Goal: Transaction & Acquisition: Purchase product/service

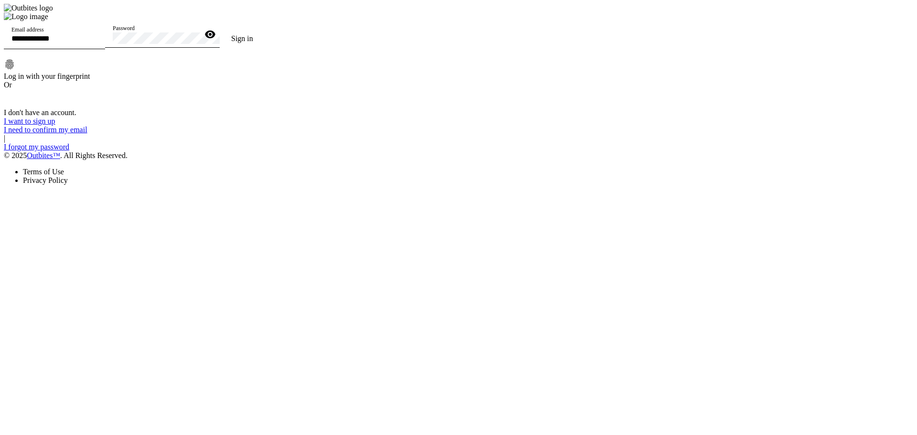
click at [97, 49] on div "Email address" at bounding box center [54, 35] width 86 height 27
click at [97, 42] on input "Email address" at bounding box center [54, 38] width 86 height 8
type input "**********"
click at [220, 29] on button "Sign in" at bounding box center [242, 38] width 45 height 19
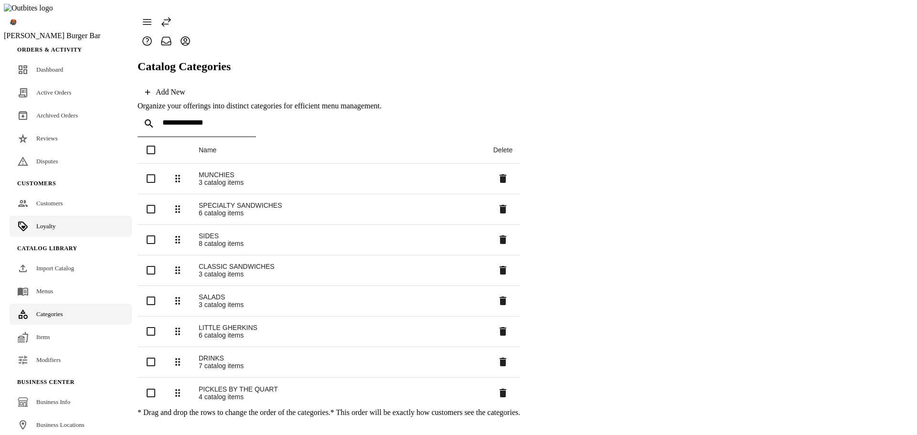
click at [42, 222] on span "Loyalty" at bounding box center [45, 225] width 19 height 7
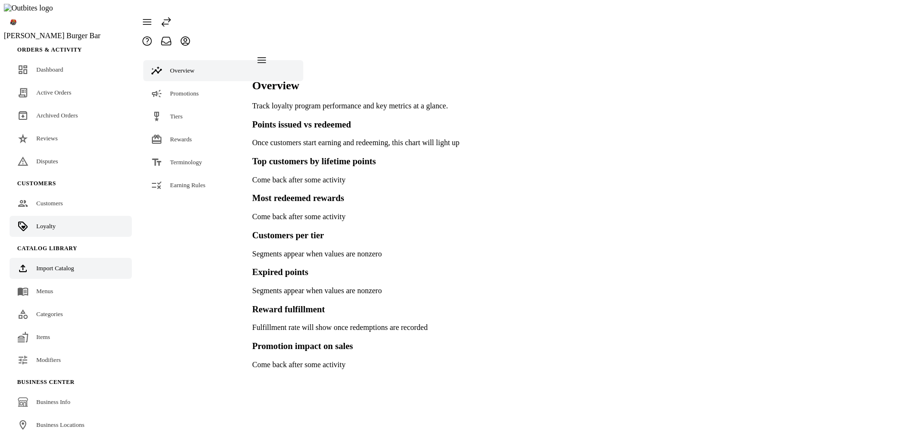
click at [49, 264] on span "Import Catalog" at bounding box center [55, 267] width 38 height 7
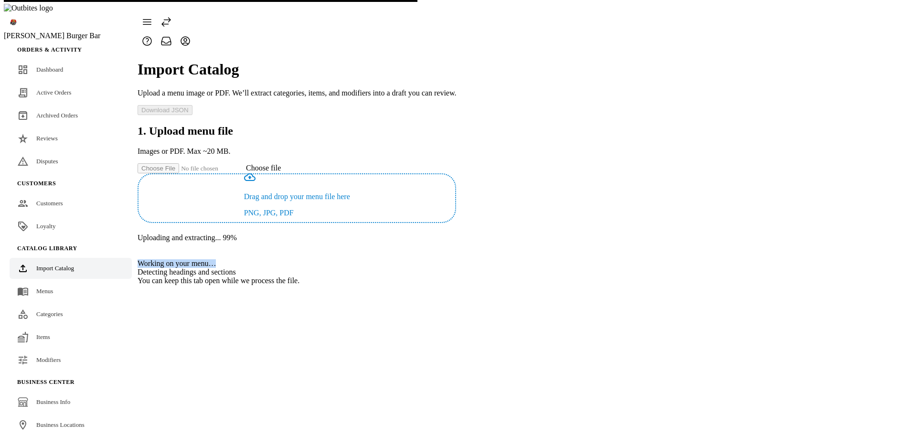
drag, startPoint x: 409, startPoint y: 223, endPoint x: 506, endPoint y: 227, distance: 96.5
click at [456, 259] on div "Working on your menu…" at bounding box center [296, 263] width 318 height 9
copy div "Working on your menu…"
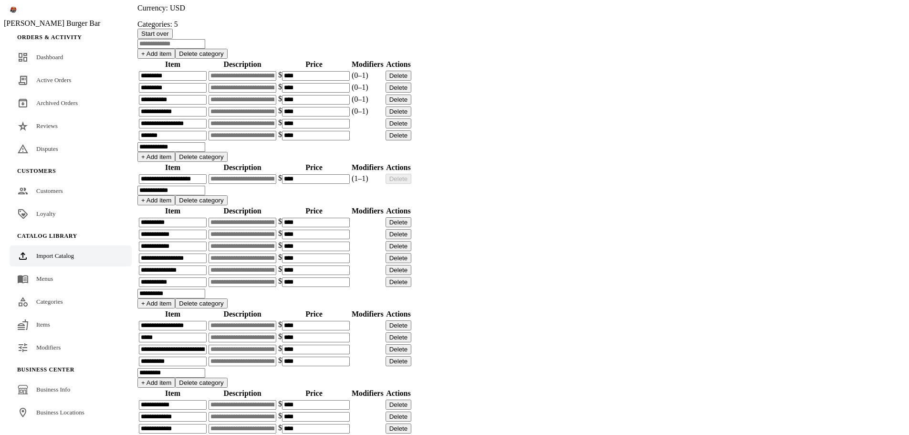
scroll to position [178, 0]
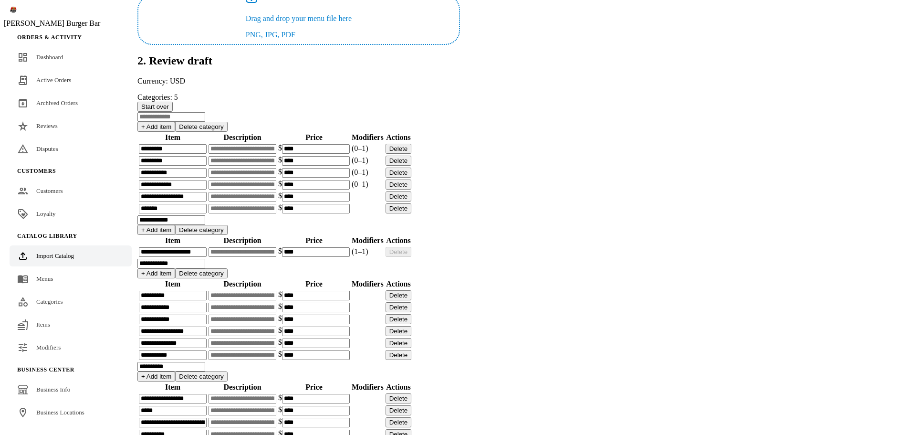
click at [205, 121] on input at bounding box center [171, 117] width 68 height 10
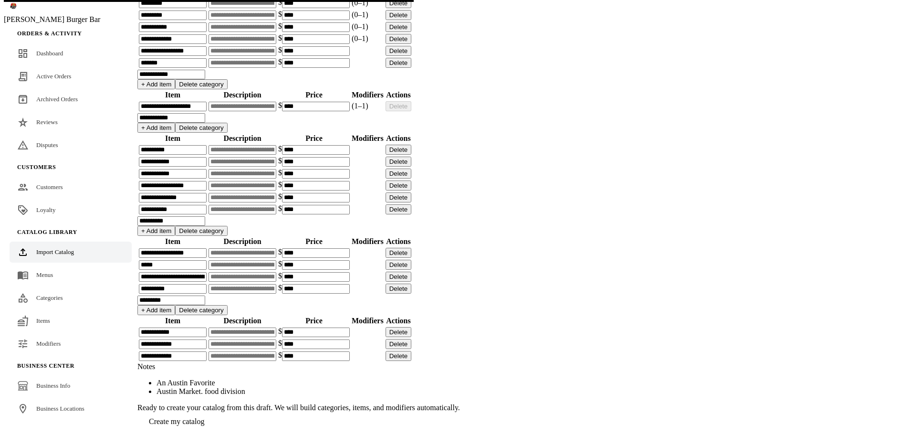
scroll to position [788, 0]
type input "****"
click at [216, 410] on span at bounding box center [176, 421] width 78 height 23
click at [204, 417] on span "Create my catalog" at bounding box center [176, 421] width 55 height 8
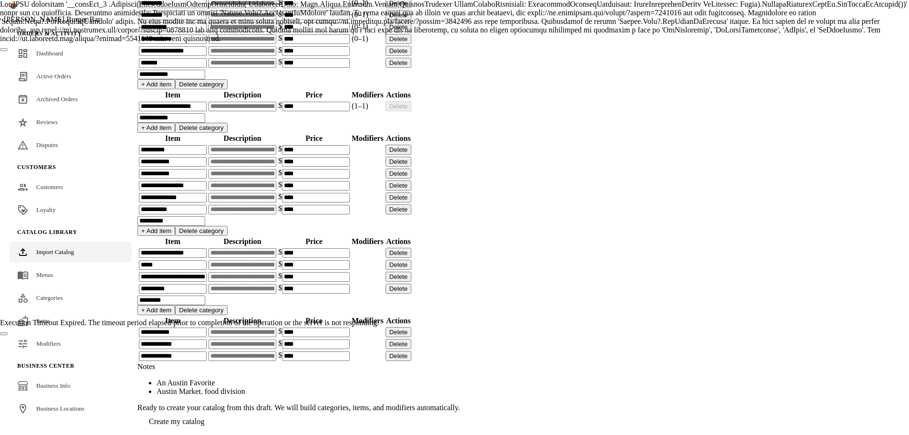
click at [8, 332] on button "Close" at bounding box center [4, 333] width 8 height 3
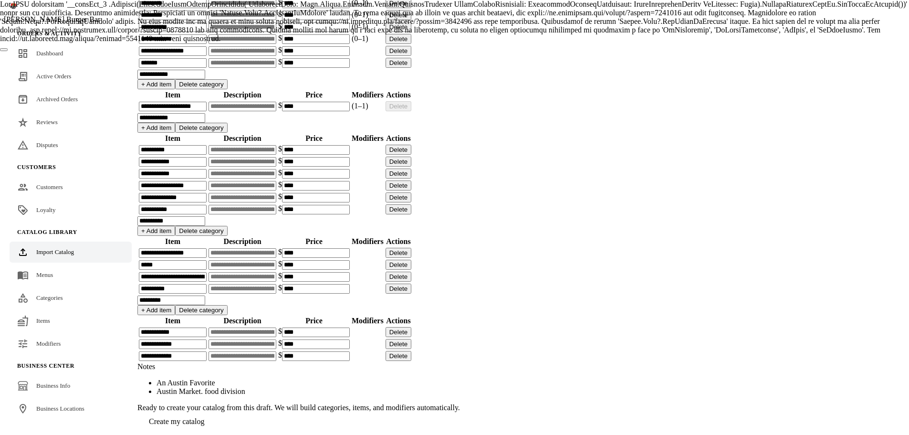
click at [204, 417] on span "Create my catalog" at bounding box center [176, 421] width 55 height 8
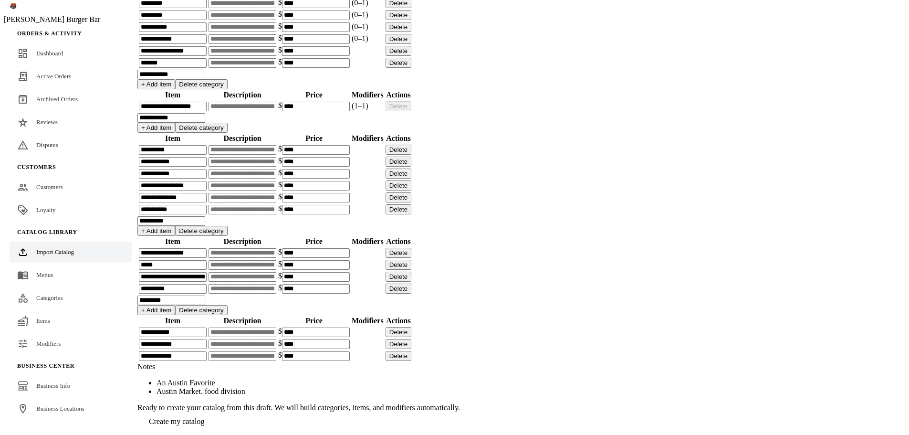
click at [460, 296] on app-catalog-import "**********" at bounding box center [298, 74] width 323 height 713
click at [204, 417] on span "Create my catalog" at bounding box center [176, 421] width 55 height 8
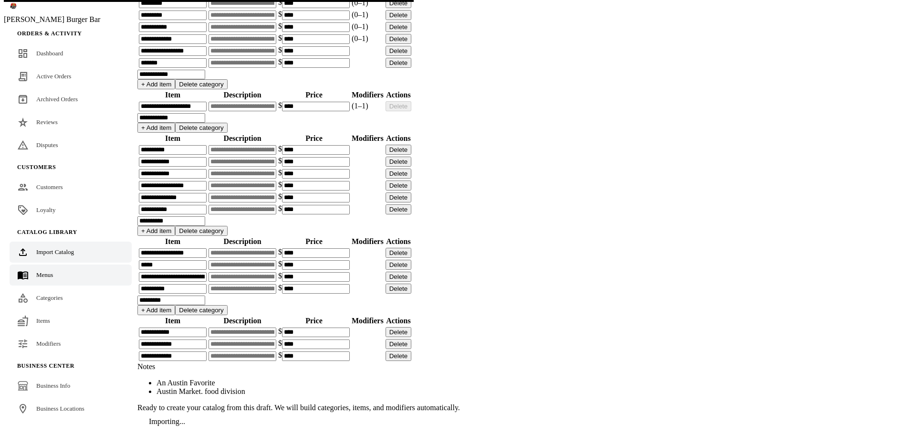
scroll to position [745, 0]
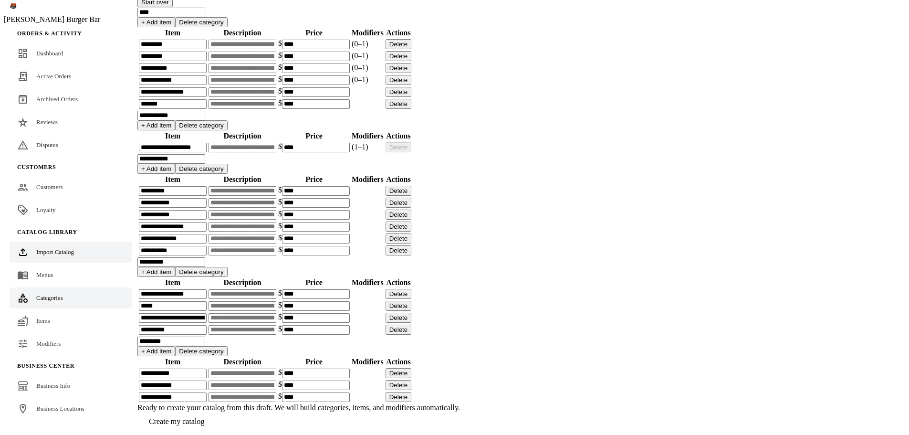
click at [53, 299] on span "Categories" at bounding box center [49, 297] width 27 height 7
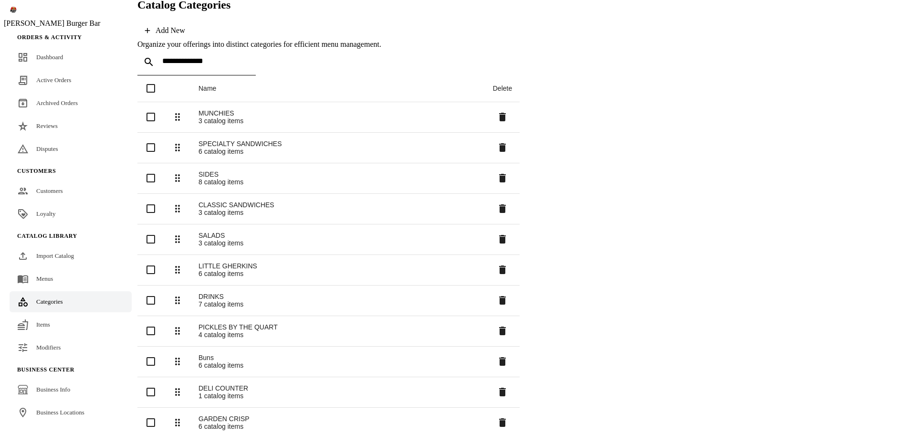
scroll to position [18, 0]
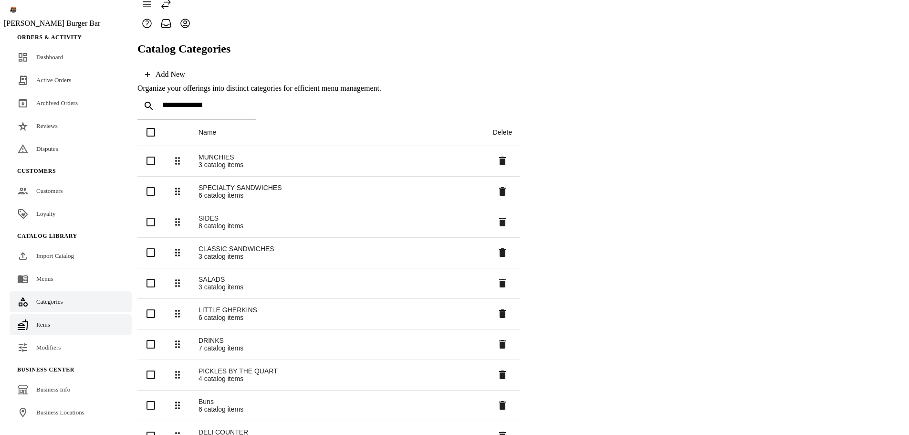
click at [49, 316] on link "Items" at bounding box center [71, 324] width 122 height 21
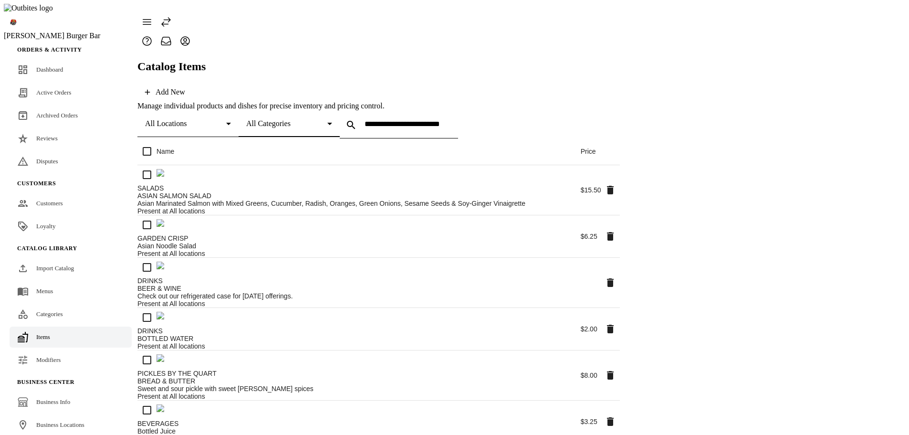
click at [291, 119] on span "All Categories" at bounding box center [268, 123] width 44 height 8
click at [74, 203] on div at bounding box center [454, 217] width 909 height 435
click at [51, 287] on span "Menus" at bounding box center [44, 290] width 17 height 7
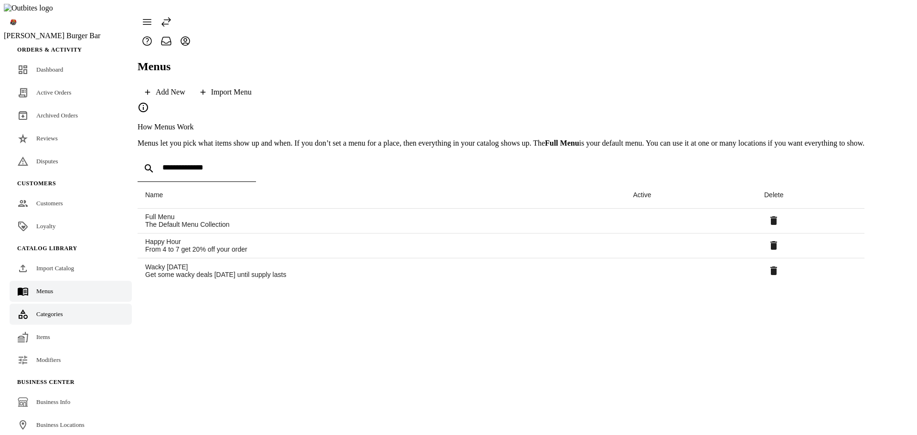
drag, startPoint x: 37, startPoint y: 294, endPoint x: 50, endPoint y: 291, distance: 12.6
click at [37, 310] on span "Categories" at bounding box center [49, 313] width 27 height 7
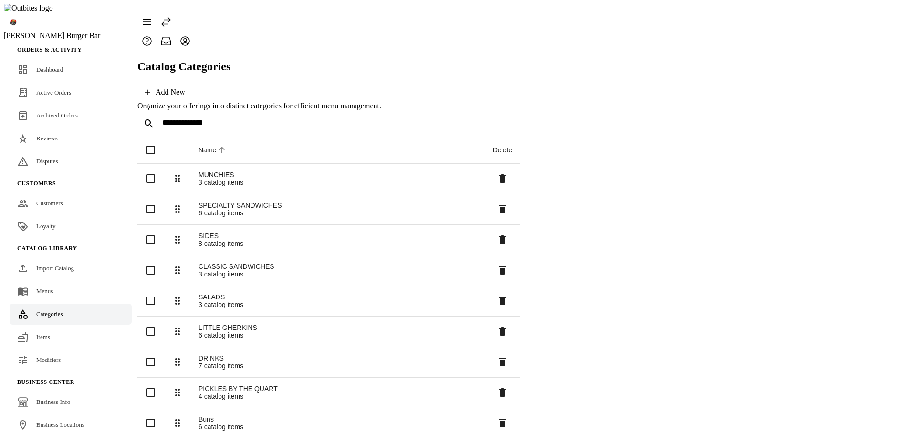
click at [228, 144] on icon at bounding box center [221, 149] width 11 height 11
click at [225, 147] on icon at bounding box center [222, 150] width 6 height 6
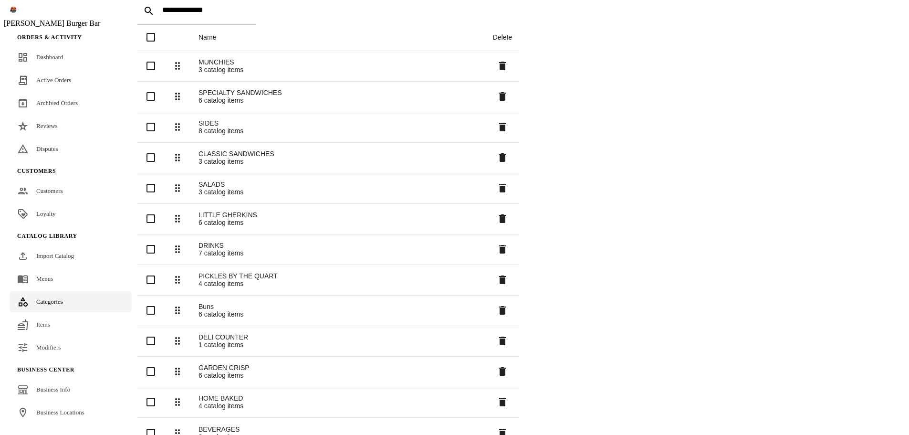
scroll to position [113, 0]
click at [214, 302] on div "Buns" at bounding box center [338, 306] width 279 height 8
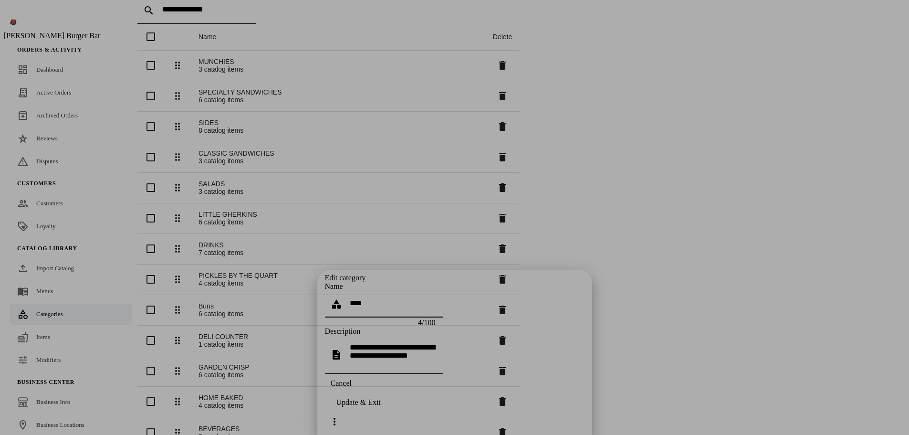
scroll to position [0, 0]
drag, startPoint x: 363, startPoint y: 54, endPoint x: 342, endPoint y: 55, distance: 20.6
click at [342, 291] on div "****" at bounding box center [380, 304] width 111 height 27
type input "****"
click at [381, 407] on div "Update & Exit" at bounding box center [359, 402] width 44 height 9
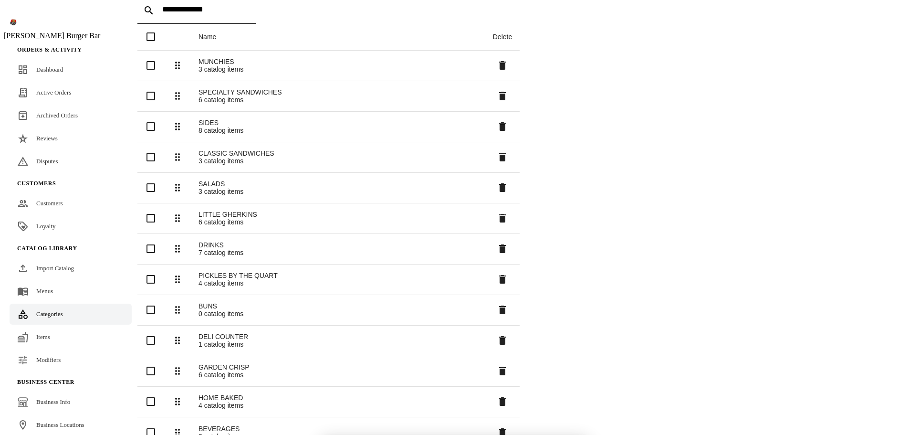
scroll to position [113, 0]
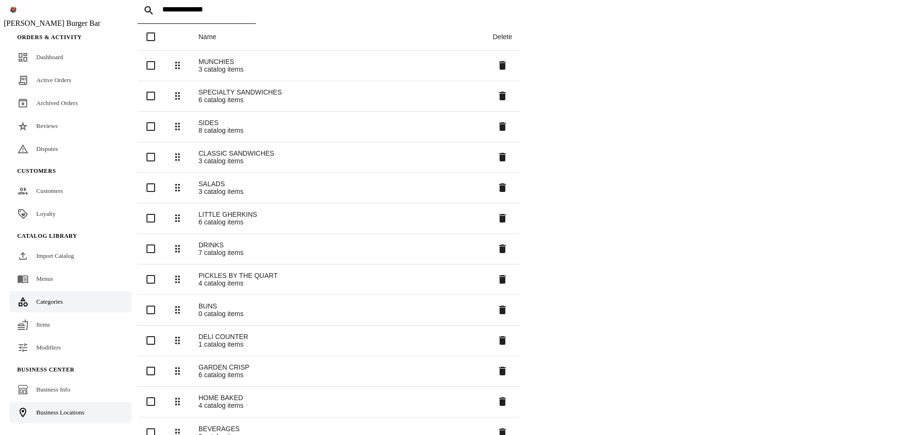
click at [59, 402] on link "Business Locations" at bounding box center [71, 412] width 122 height 21
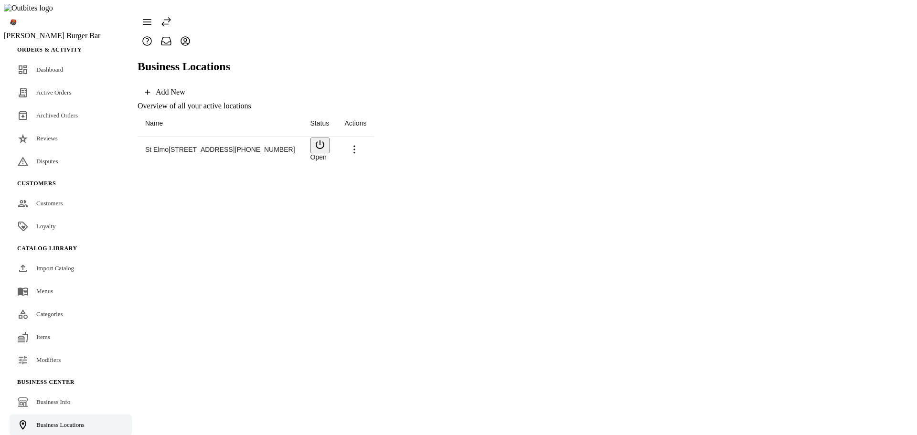
click at [360, 144] on icon at bounding box center [354, 149] width 11 height 11
click at [878, 137] on span "Launch" at bounding box center [883, 141] width 25 height 8
click at [50, 391] on link "Business Info" at bounding box center [71, 401] width 122 height 21
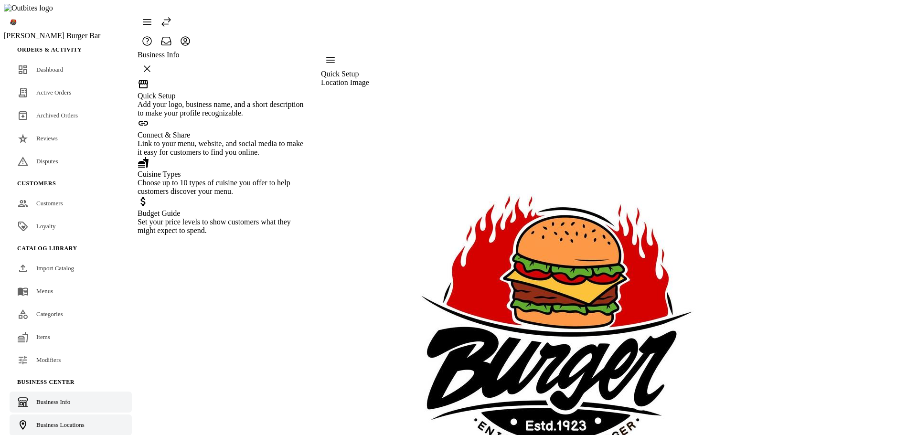
click at [54, 414] on link "Business Locations" at bounding box center [71, 424] width 122 height 21
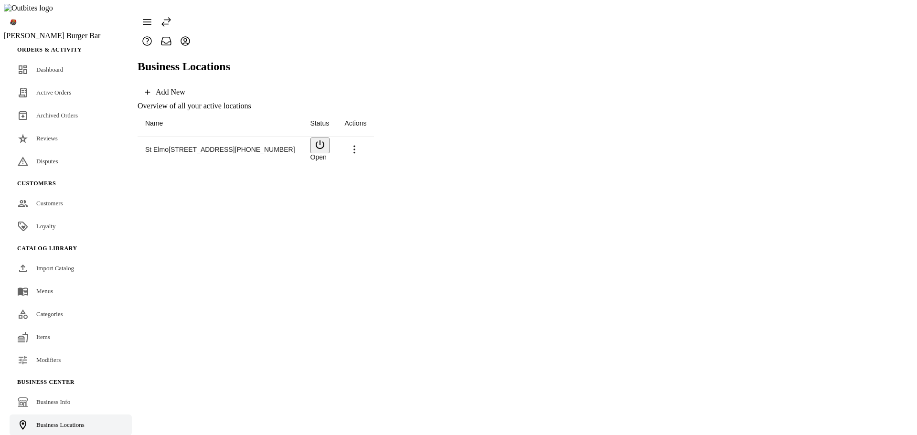
click at [157, 146] on span "St Elmo" at bounding box center [156, 150] width 23 height 8
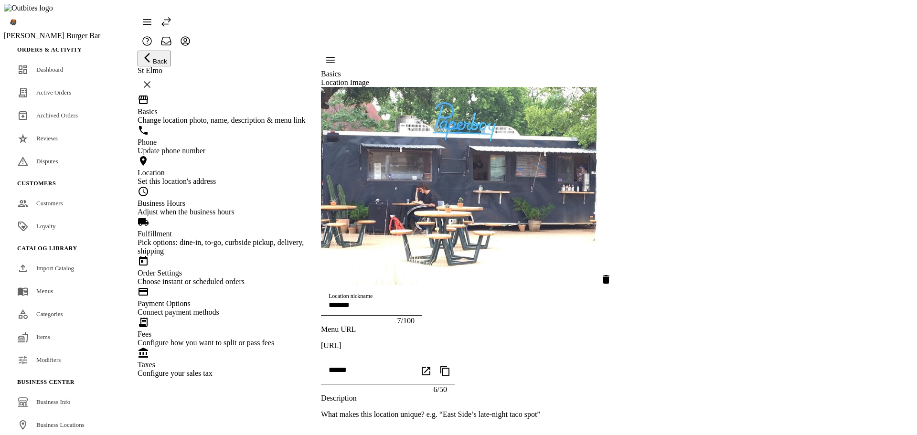
click at [612, 274] on mat-icon "delete" at bounding box center [605, 279] width 11 height 11
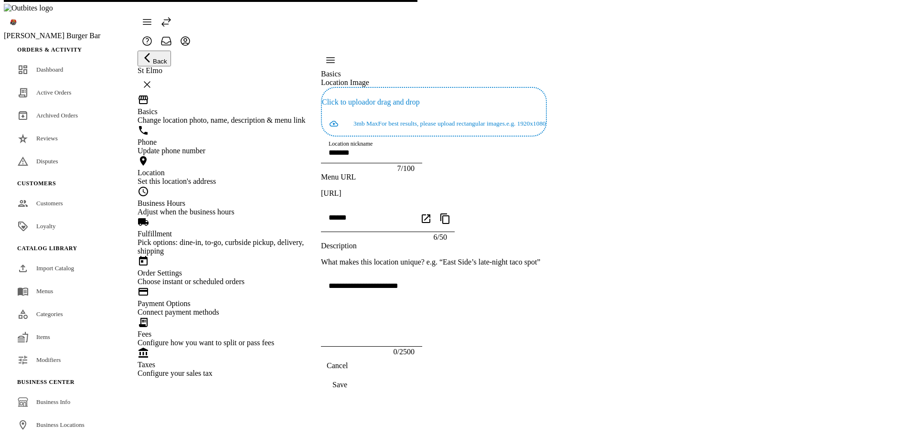
click at [338, 121] on icon "continue" at bounding box center [333, 124] width 9 height 6
click at [353, 112] on span "continue" at bounding box center [338, 123] width 32 height 23
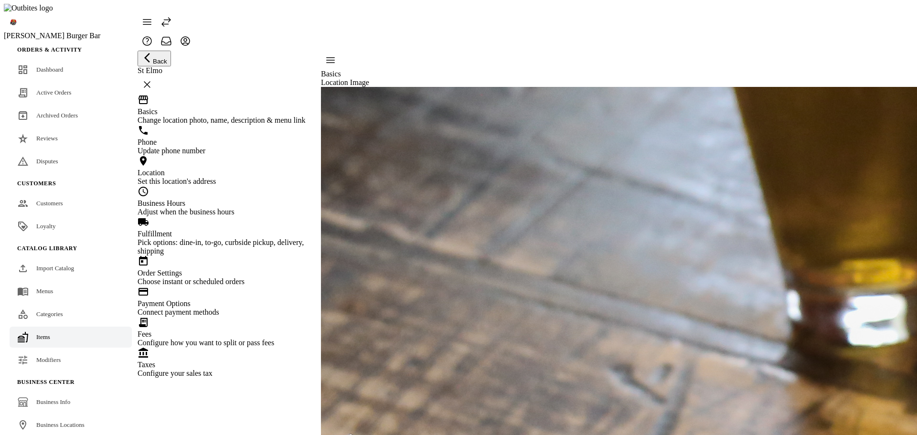
click at [43, 332] on div "Items" at bounding box center [43, 337] width 14 height 10
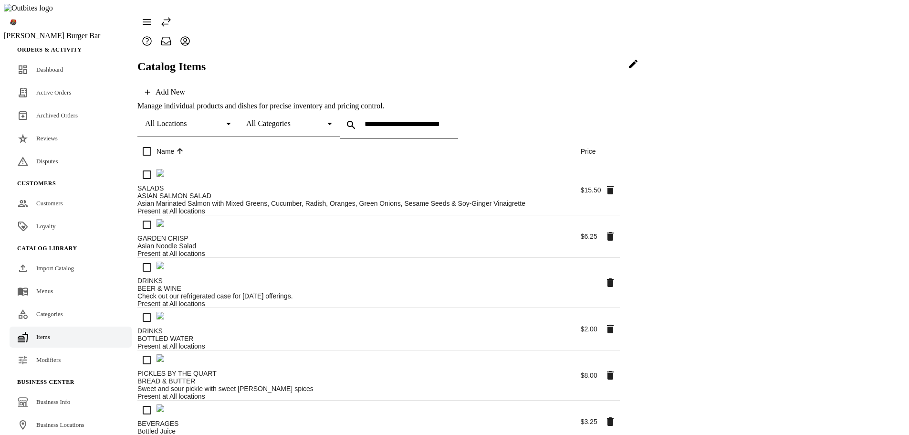
click at [645, 75] on span at bounding box center [633, 64] width 23 height 23
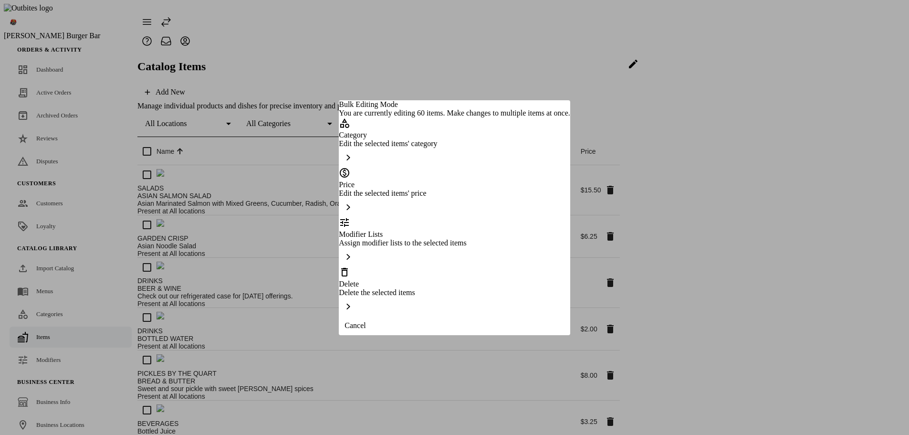
click at [442, 287] on div "Delete Delete the selected items" at bounding box center [454, 291] width 231 height 50
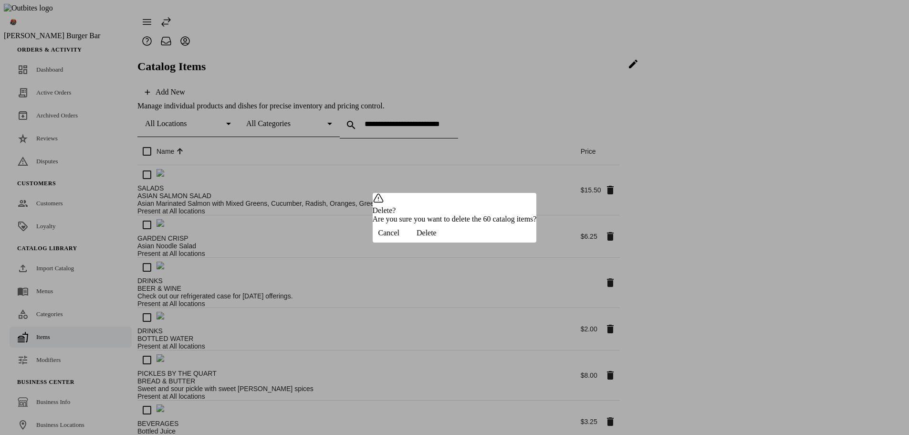
click at [448, 243] on span "button" at bounding box center [426, 233] width 43 height 23
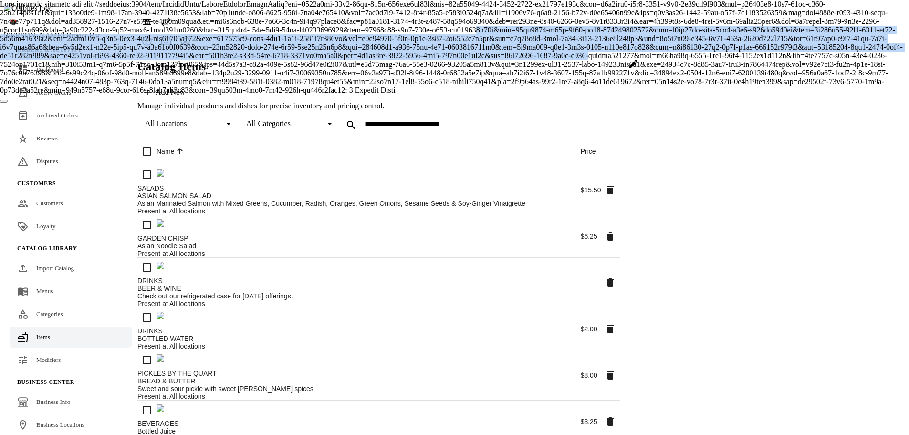
drag, startPoint x: 416, startPoint y: 190, endPoint x: 534, endPoint y: 320, distance: 175.4
click at [581, 95] on div at bounding box center [454, 47] width 909 height 95
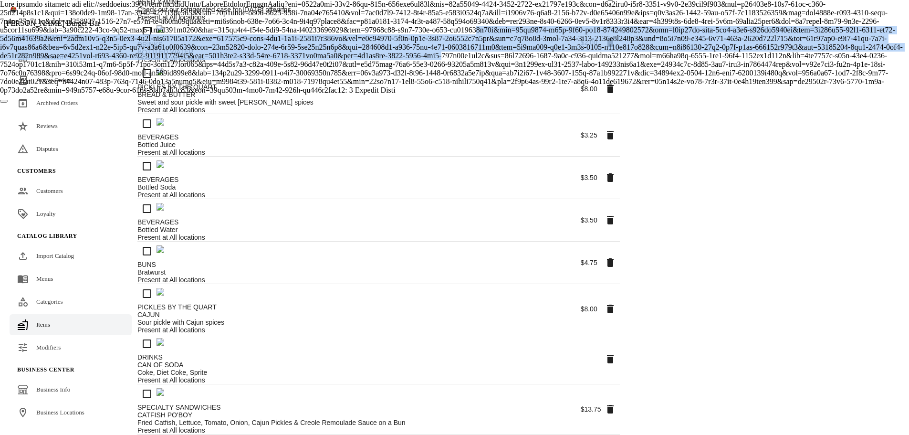
click at [469, 95] on div at bounding box center [454, 47] width 909 height 95
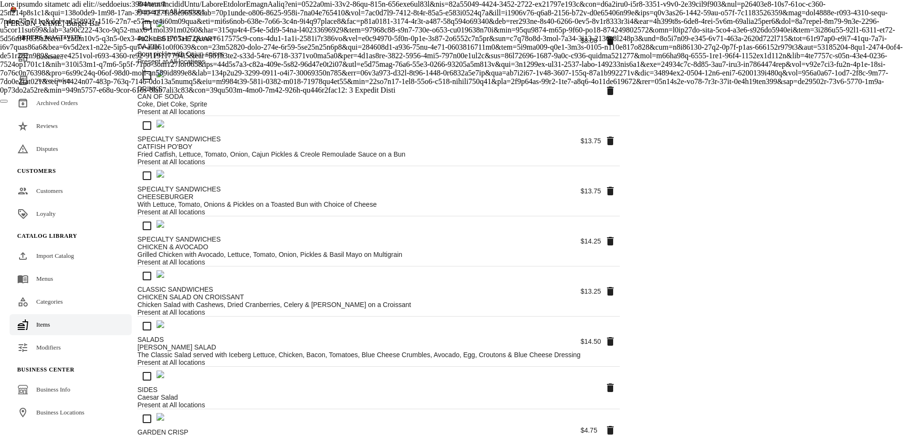
scroll to position [573, 0]
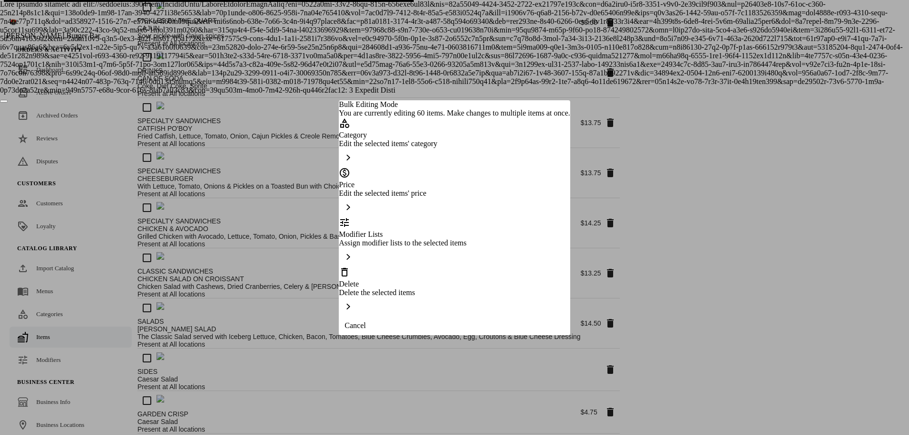
scroll to position [0, 0]
click at [767, 169] on div at bounding box center [454, 217] width 909 height 435
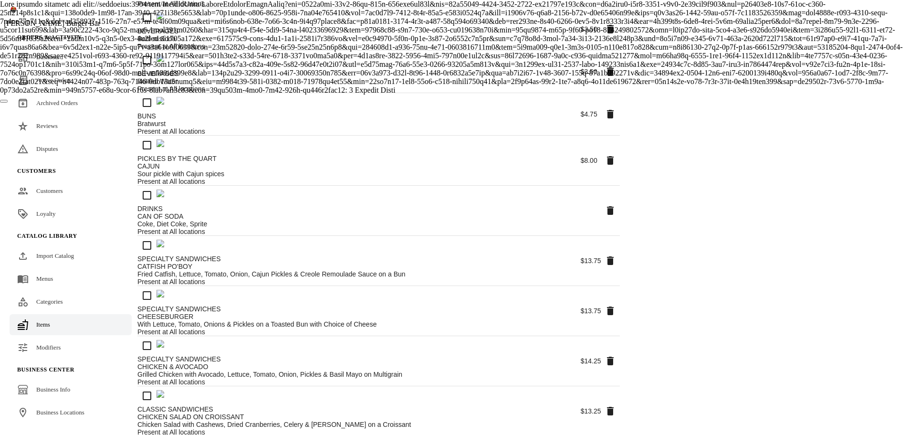
scroll to position [430, 0]
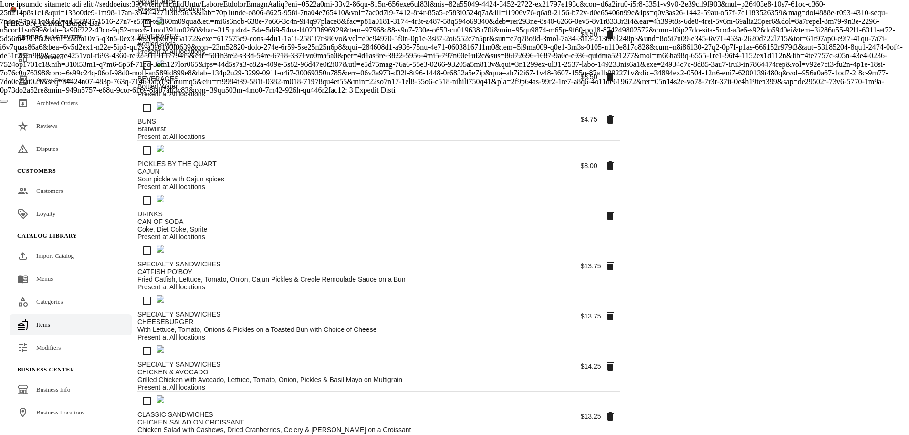
click at [349, 434] on div "Present at All locations" at bounding box center [359, 438] width 444 height 8
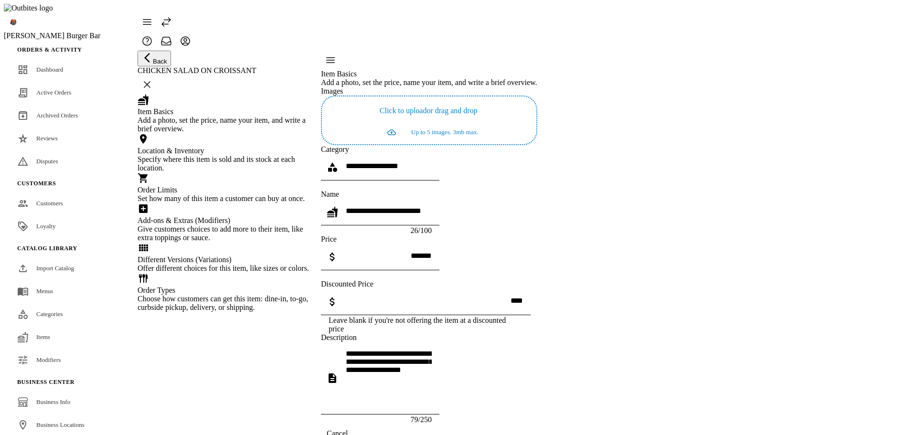
click at [160, 58] on span "Back" at bounding box center [160, 61] width 14 height 7
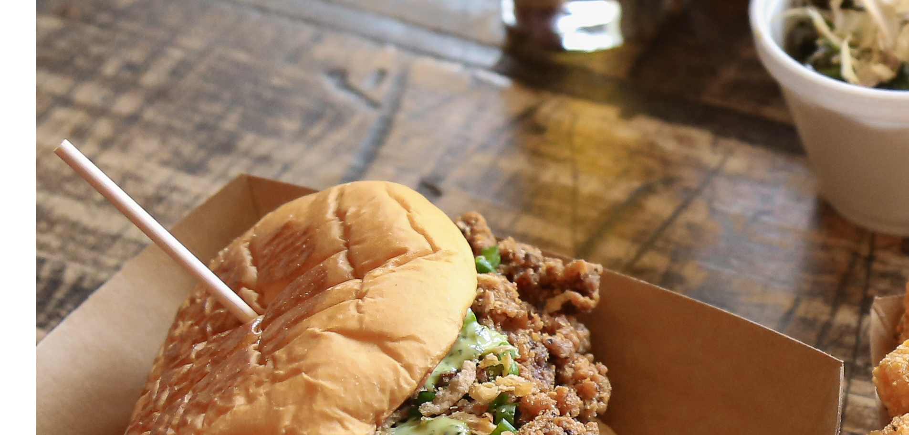
scroll to position [252, 0]
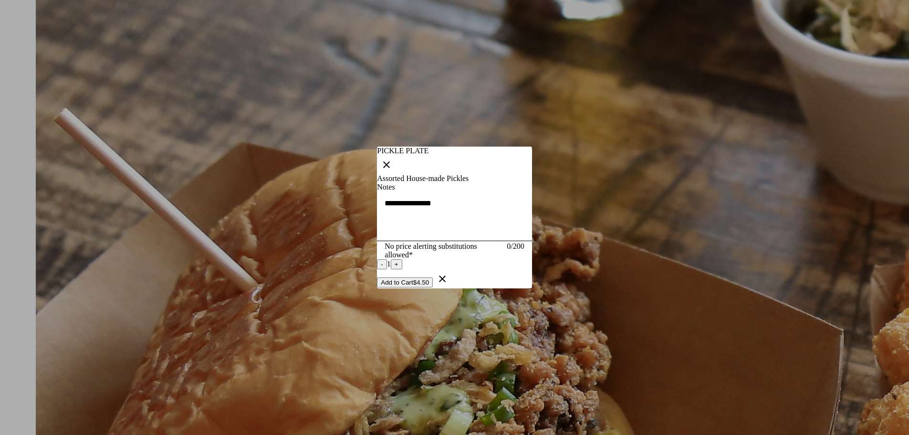
click at [433, 287] on button "Add to Cart $4.50" at bounding box center [405, 282] width 56 height 10
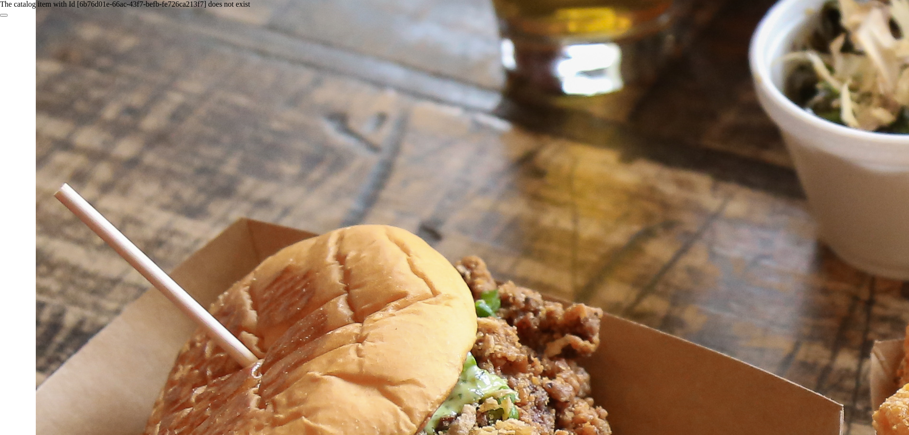
scroll to position [157, 0]
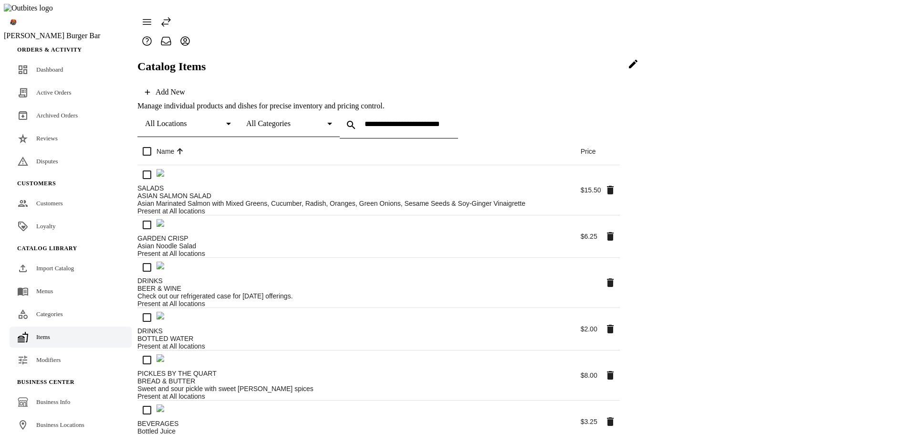
click at [639, 70] on icon at bounding box center [633, 63] width 11 height 11
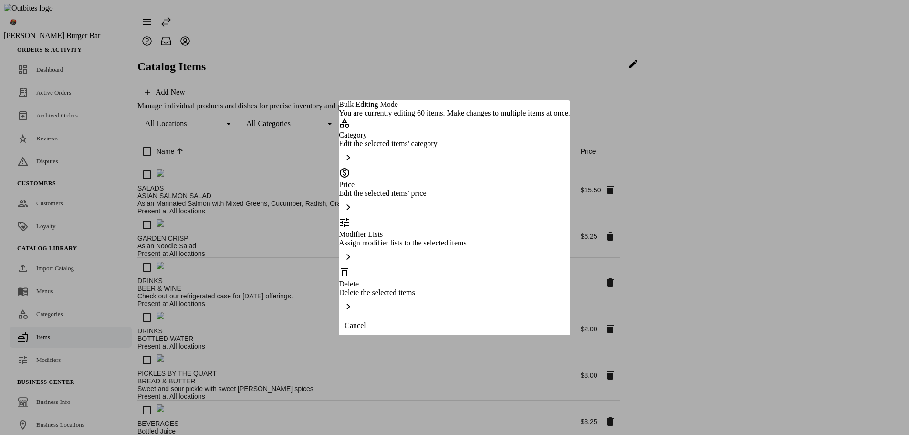
click at [383, 288] on div "Delete the selected items" at bounding box center [454, 292] width 231 height 9
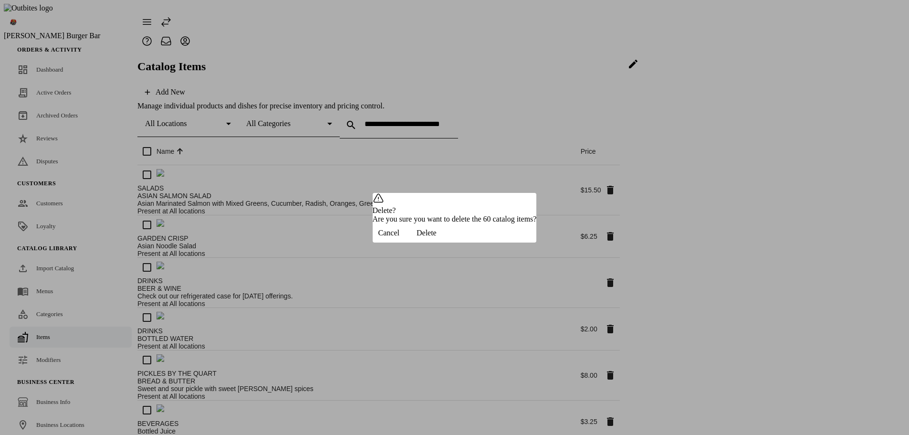
click at [437, 237] on span "Delete" at bounding box center [427, 233] width 20 height 9
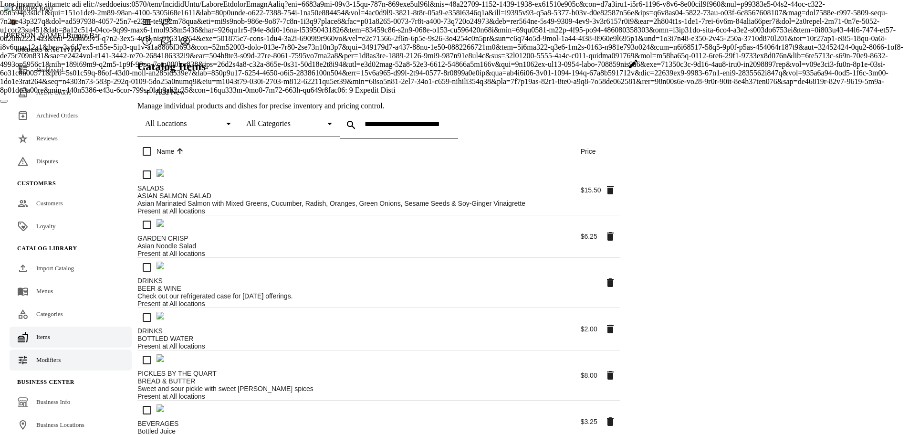
click at [45, 356] on span "Modifiers" at bounding box center [48, 359] width 24 height 7
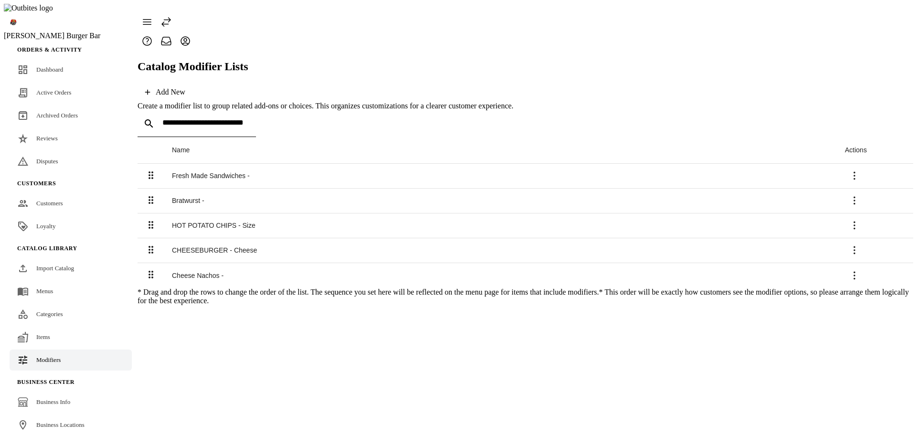
click at [866, 264] on span at bounding box center [854, 275] width 23 height 23
click at [857, 307] on span "Delete" at bounding box center [873, 310] width 39 height 8
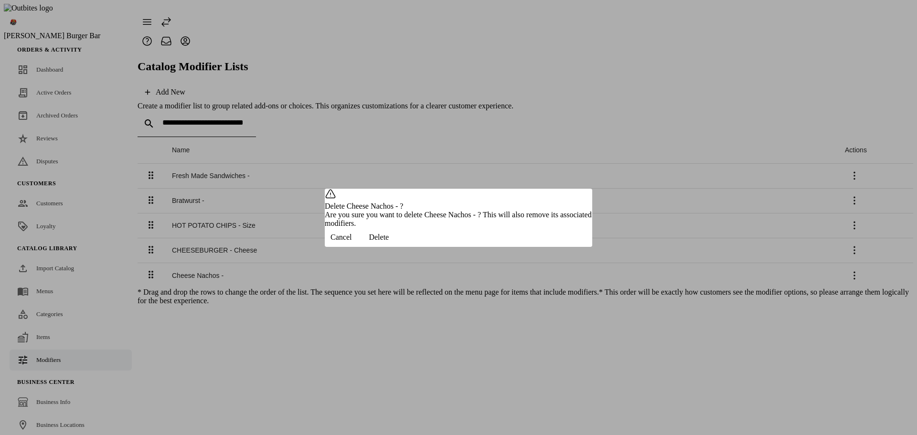
click at [400, 249] on span "button" at bounding box center [378, 237] width 43 height 23
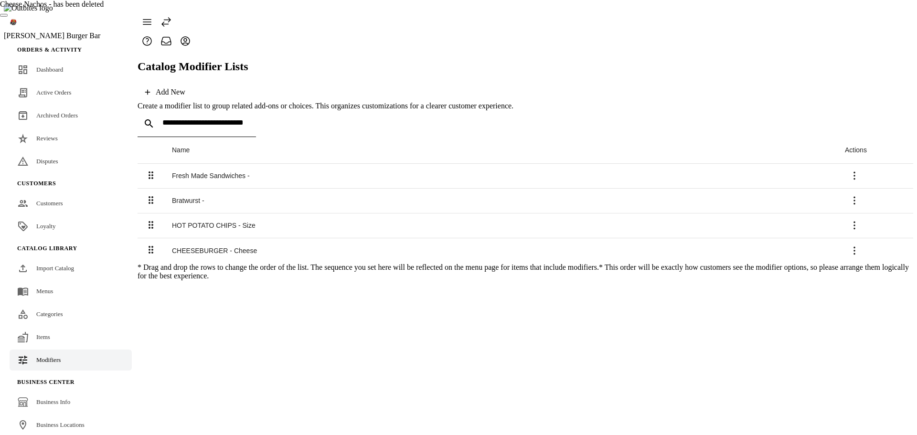
click at [860, 245] on icon at bounding box center [853, 250] width 11 height 11
click at [854, 276] on icon at bounding box center [859, 275] width 11 height 11
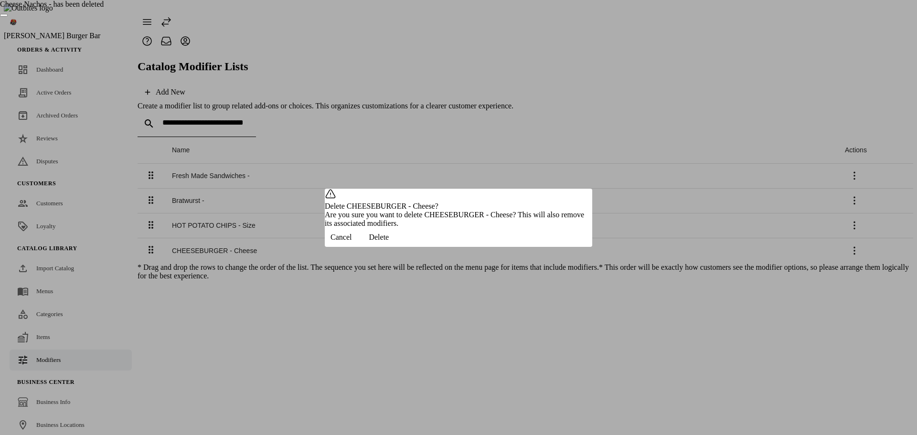
click at [389, 242] on span "Delete" at bounding box center [379, 237] width 20 height 9
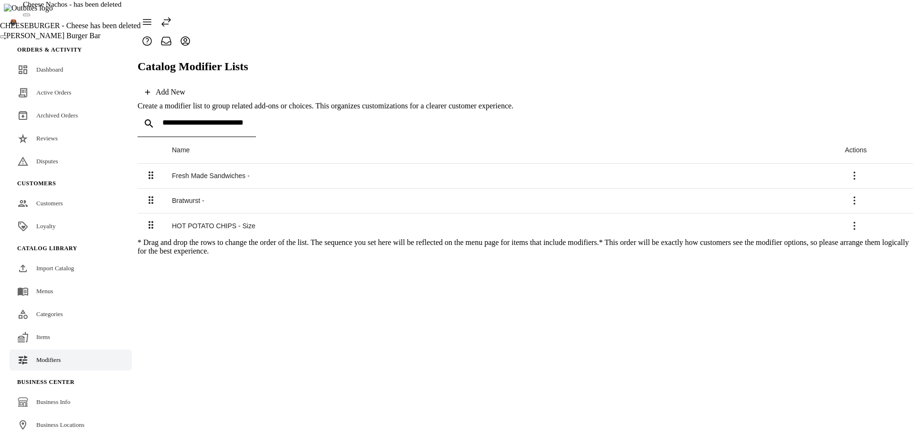
click at [860, 220] on icon at bounding box center [853, 225] width 11 height 11
click at [854, 245] on icon at bounding box center [859, 245] width 11 height 11
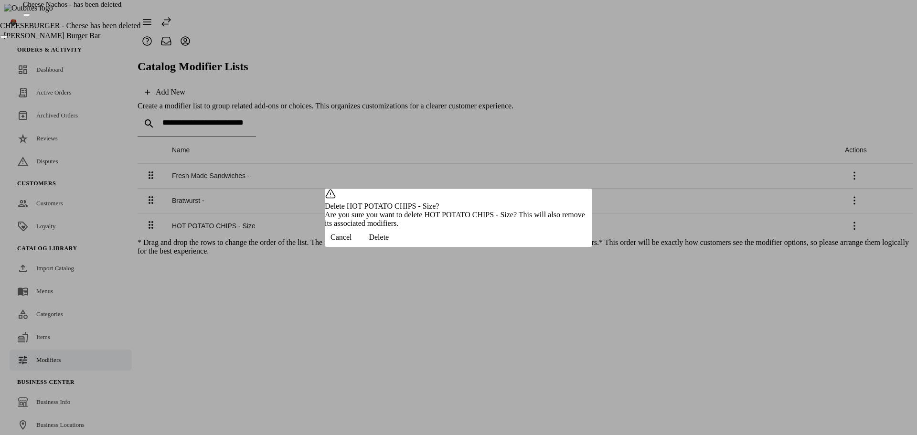
drag, startPoint x: 555, startPoint y: 251, endPoint x: 634, endPoint y: 226, distance: 82.5
click at [389, 242] on span "Delete" at bounding box center [379, 237] width 20 height 9
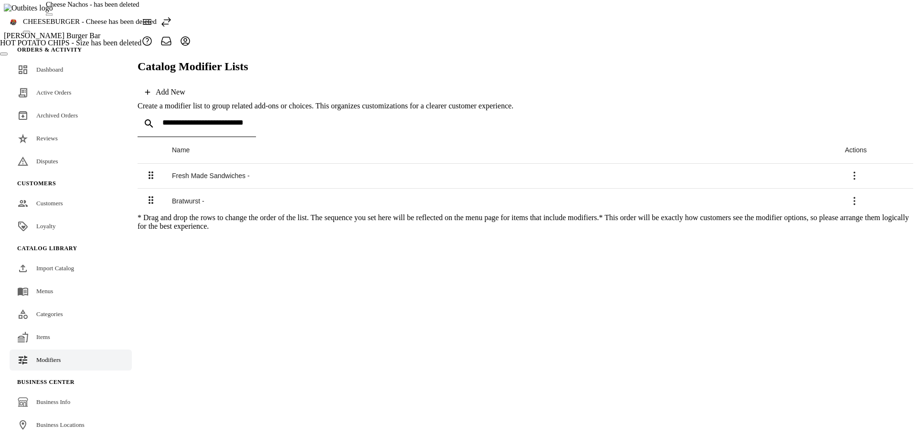
click at [860, 195] on icon at bounding box center [853, 200] width 11 height 11
click at [871, 214] on span "Delete" at bounding box center [882, 218] width 22 height 8
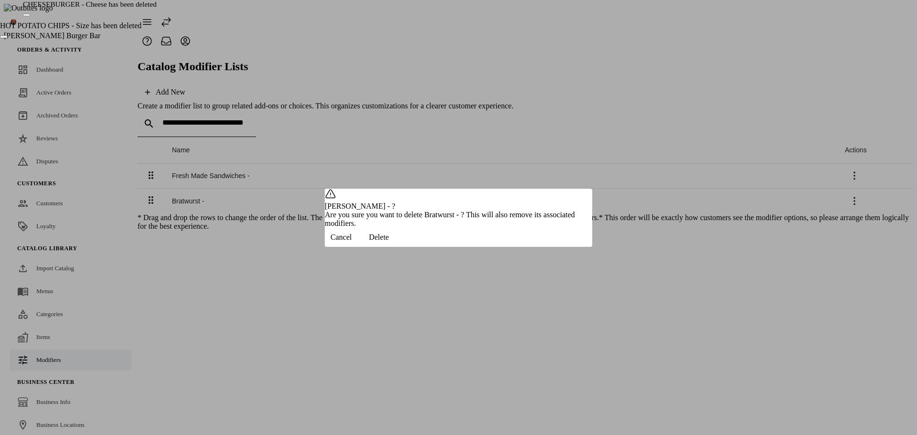
click at [389, 242] on span "Delete" at bounding box center [379, 237] width 20 height 9
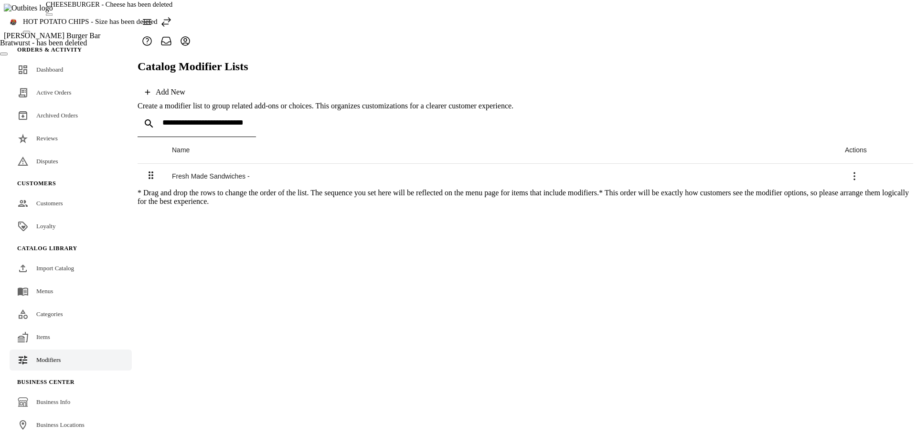
click at [860, 170] on icon at bounding box center [853, 175] width 11 height 11
click at [854, 187] on span "Delete" at bounding box center [873, 187] width 39 height 8
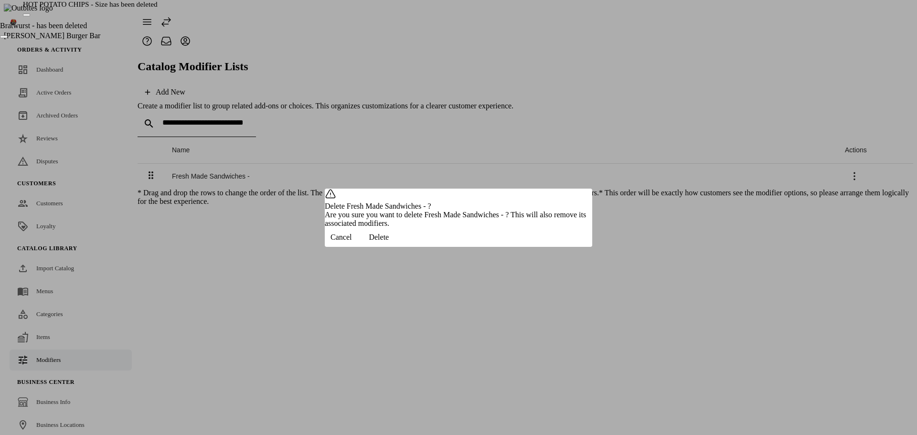
click at [389, 242] on span "Delete" at bounding box center [379, 237] width 20 height 9
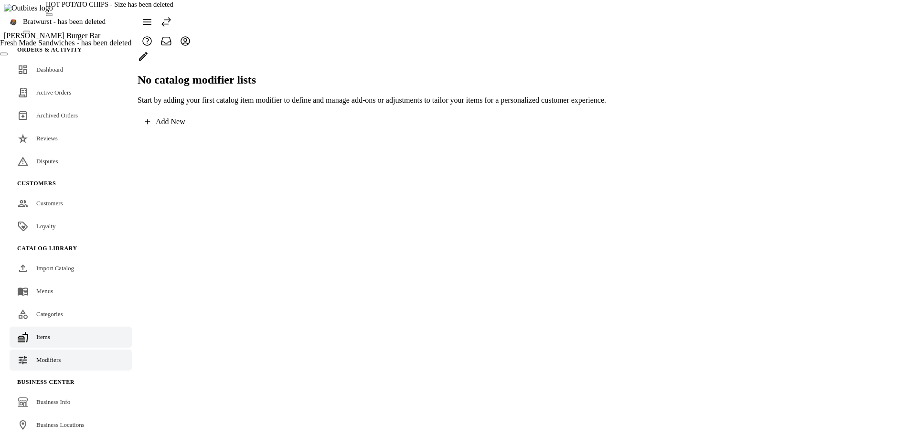
click at [32, 327] on link "Items" at bounding box center [71, 337] width 122 height 21
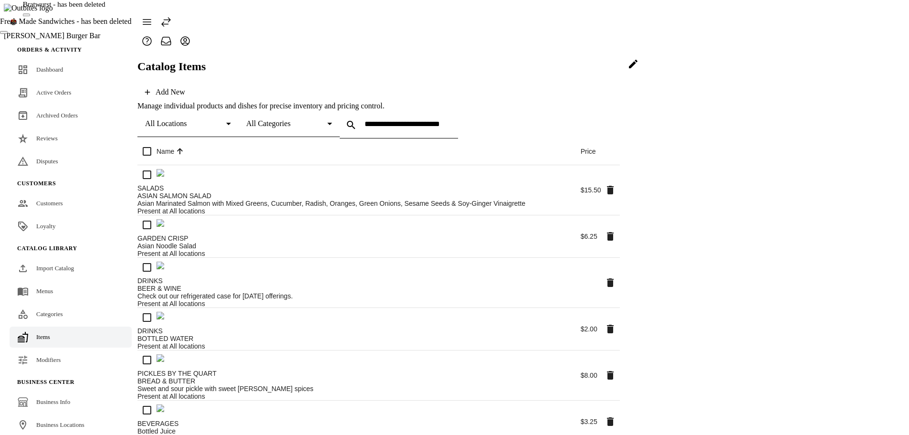
click at [639, 70] on icon at bounding box center [633, 63] width 11 height 11
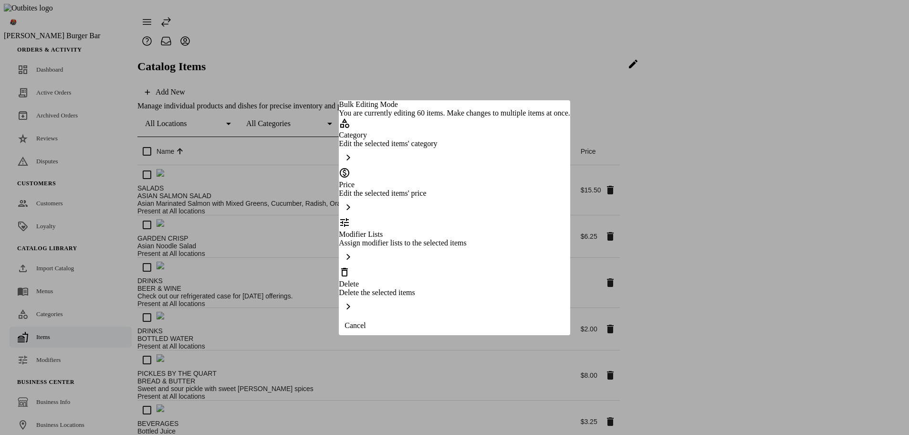
click at [483, 280] on div "Delete Delete the selected items" at bounding box center [454, 291] width 231 height 50
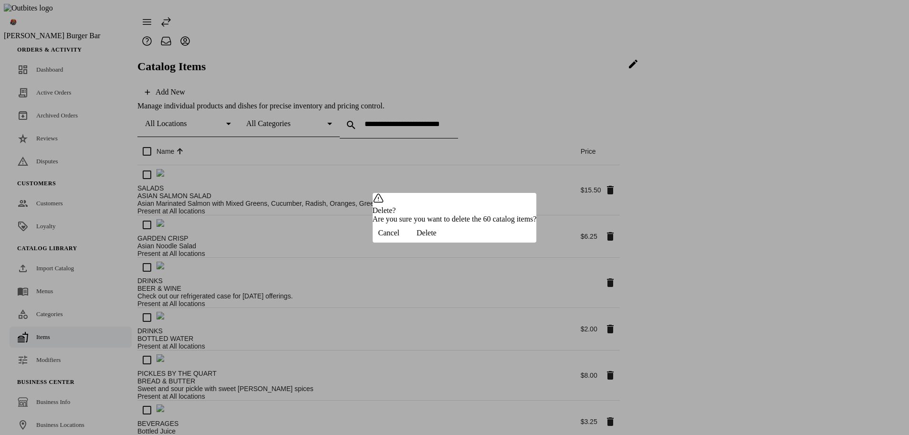
click at [437, 237] on span "Delete" at bounding box center [427, 233] width 20 height 9
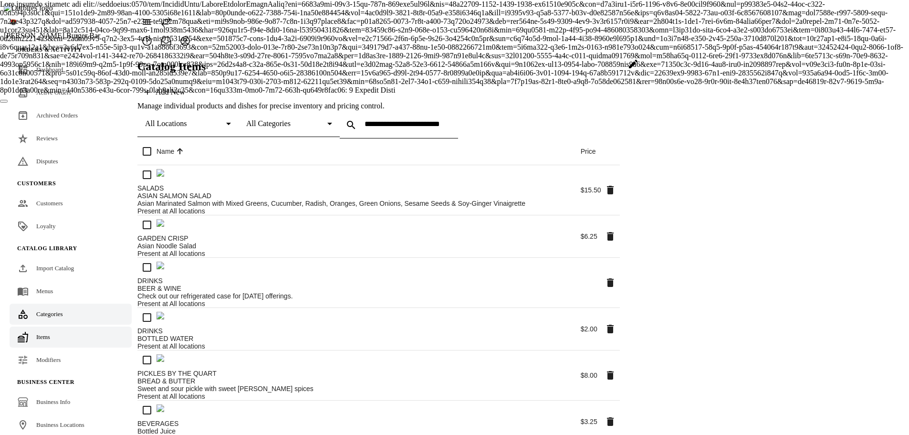
click at [71, 304] on link "Categories" at bounding box center [71, 314] width 122 height 21
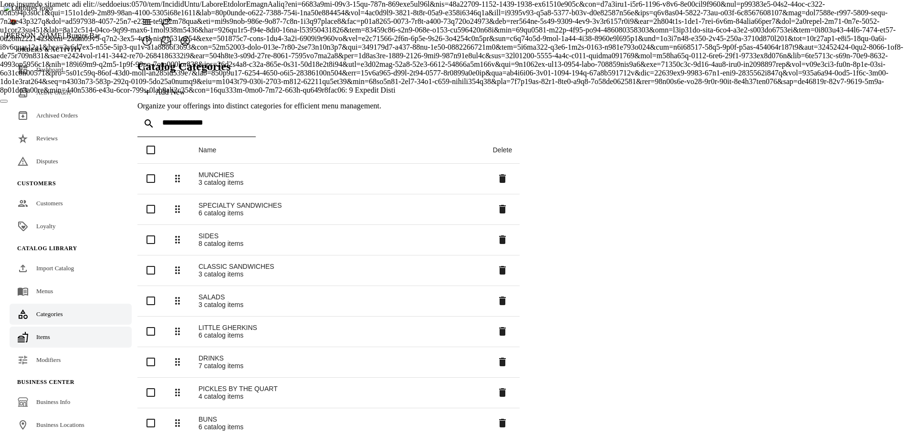
click at [52, 327] on link "Items" at bounding box center [71, 337] width 122 height 21
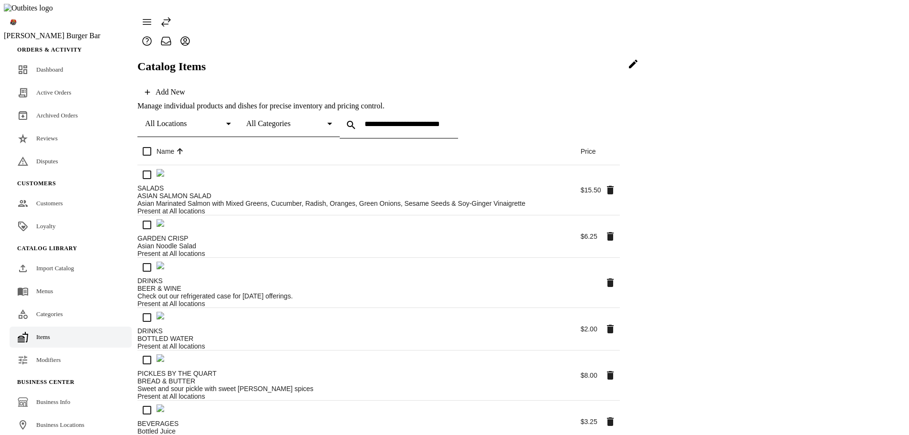
click at [647, 77] on button at bounding box center [633, 64] width 27 height 27
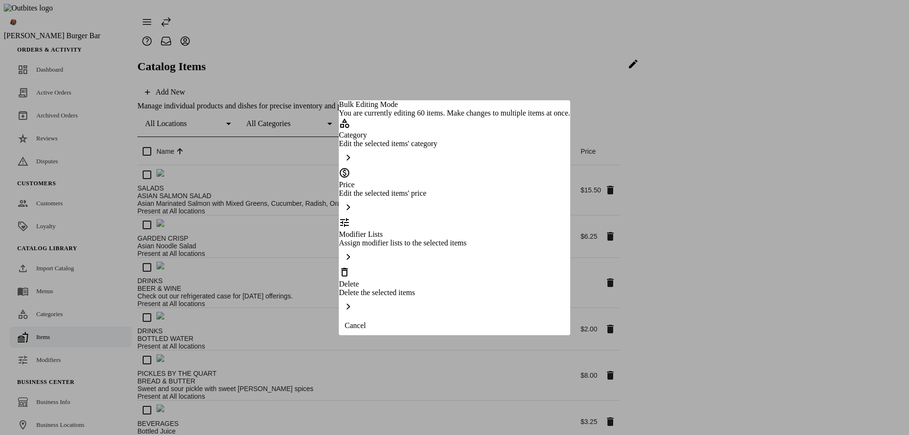
click at [394, 282] on div "Delete Delete the selected items" at bounding box center [454, 281] width 231 height 31
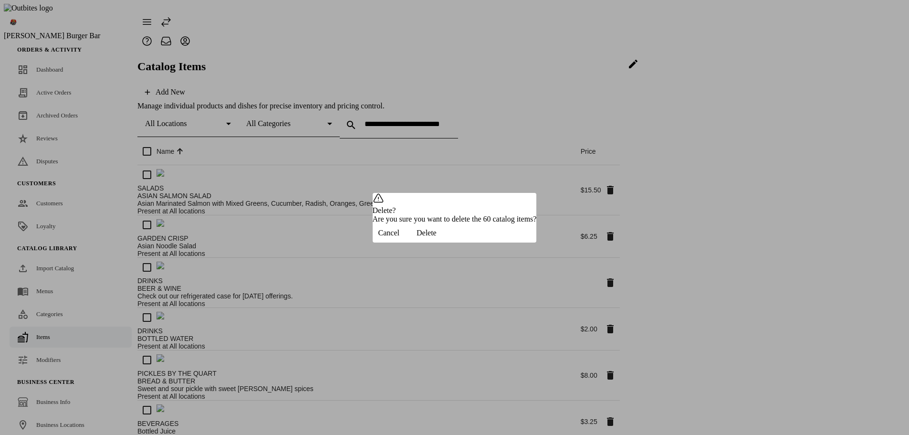
click at [437, 237] on span "Delete" at bounding box center [427, 233] width 20 height 9
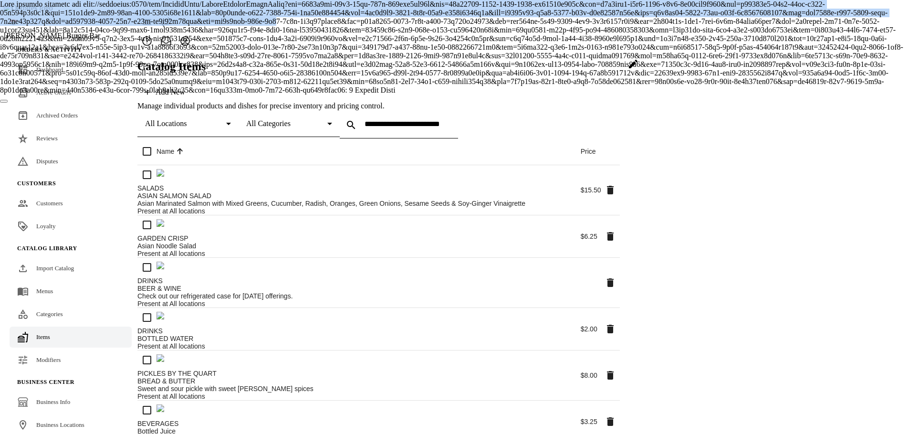
drag, startPoint x: 391, startPoint y: 18, endPoint x: 514, endPoint y: 120, distance: 160.0
click at [514, 95] on div at bounding box center [454, 47] width 909 height 95
click at [473, 95] on div at bounding box center [454, 47] width 909 height 95
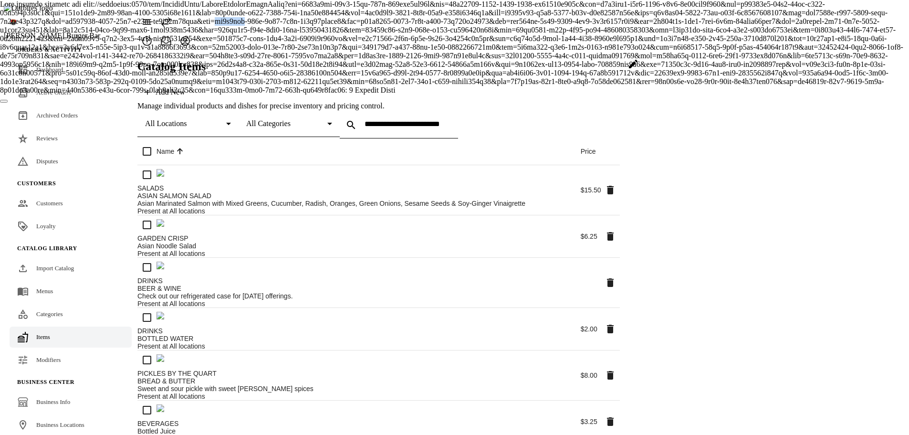
click at [473, 95] on div at bounding box center [454, 47] width 909 height 95
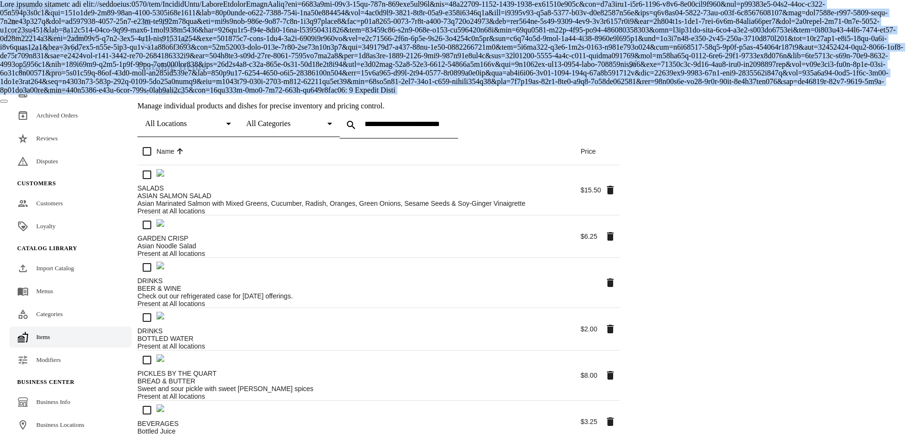
click at [473, 95] on div at bounding box center [454, 47] width 909 height 95
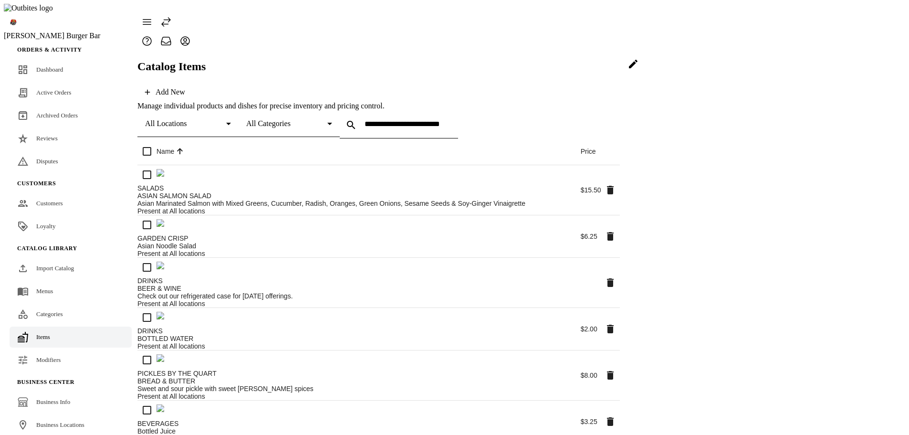
click at [639, 70] on icon at bounding box center [633, 63] width 11 height 11
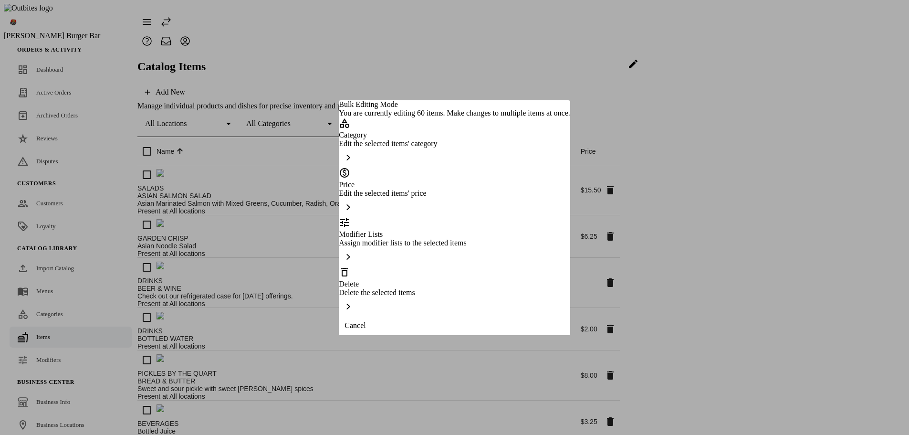
click at [437, 279] on div "Delete Delete the selected items" at bounding box center [454, 291] width 231 height 50
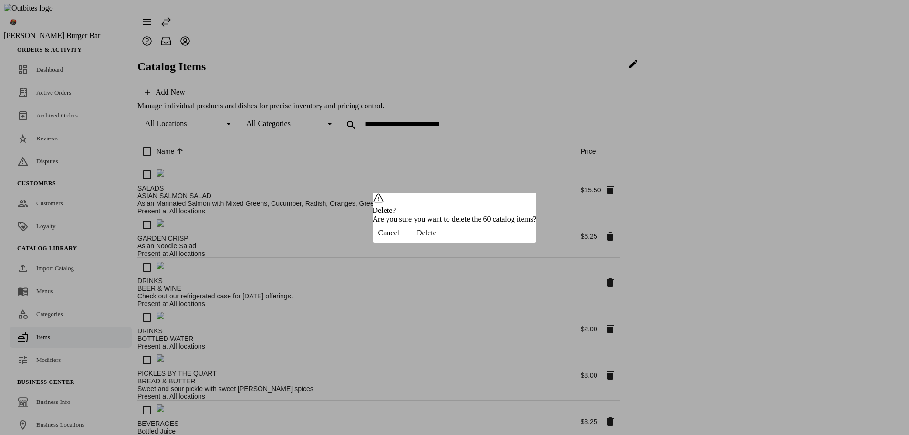
click at [437, 237] on span "Delete" at bounding box center [427, 233] width 20 height 9
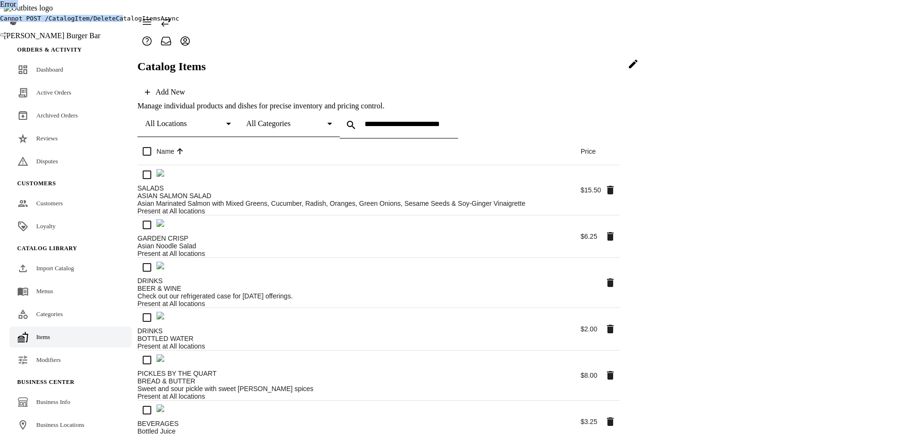
drag, startPoint x: 384, startPoint y: 26, endPoint x: 524, endPoint y: 32, distance: 140.5
click at [524, 32] on div "Error Cannot POST /CatalogItem/DeleteCatalogItemsAsync" at bounding box center [454, 18] width 909 height 37
click at [512, 22] on pre "Cannot POST /CatalogItem/DeleteCatalogItemsAsync" at bounding box center [454, 18] width 909 height 7
click at [511, 22] on pre "Cannot POST /CatalogItem/DeleteCatalogItemsAsync" at bounding box center [454, 18] width 909 height 7
click at [537, 60] on div "Catalog Items Add New" at bounding box center [378, 81] width 483 height 42
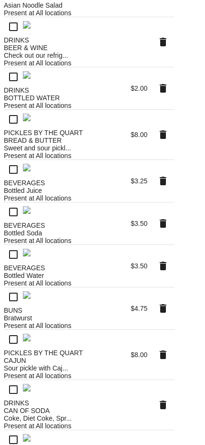
scroll to position [334, 0]
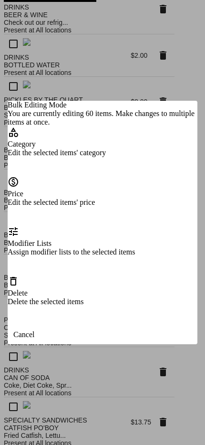
scroll to position [0, 0]
click at [84, 304] on div "Delete the selected items" at bounding box center [103, 301] width 190 height 9
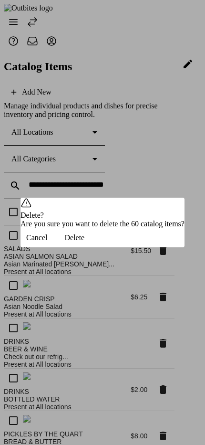
scroll to position [334, 0]
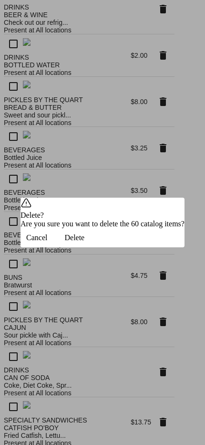
click at [85, 242] on span "Delete" at bounding box center [74, 237] width 20 height 9
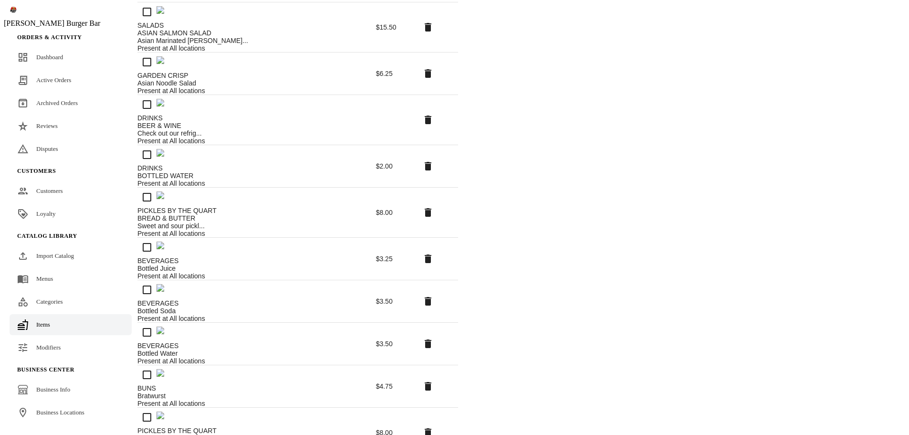
scroll to position [76, 0]
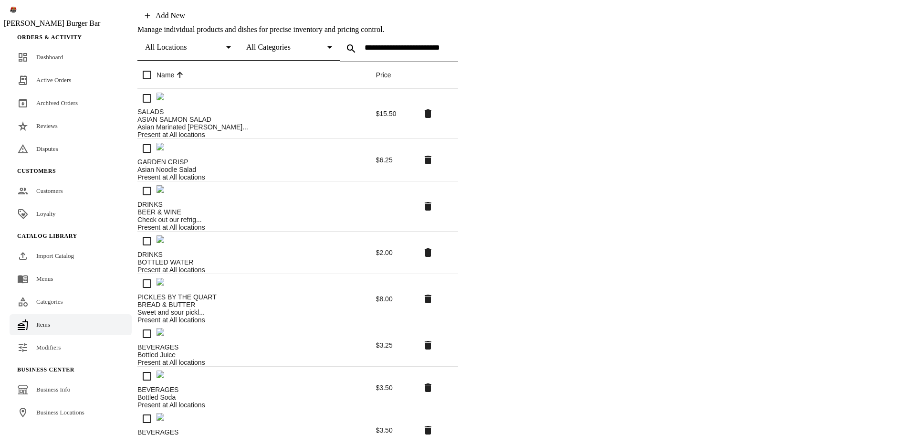
drag, startPoint x: 888, startPoint y: 417, endPoint x: 879, endPoint y: 411, distance: 10.3
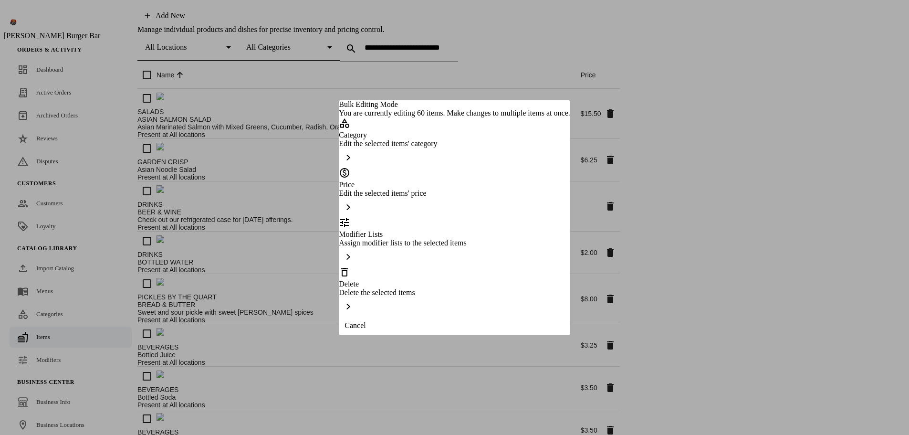
click at [478, 286] on div "Delete Delete the selected items" at bounding box center [454, 291] width 231 height 50
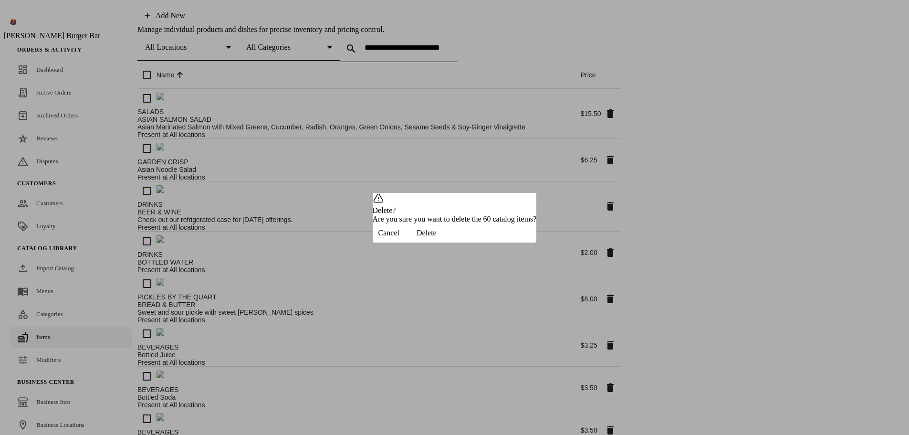
scroll to position [76, 0]
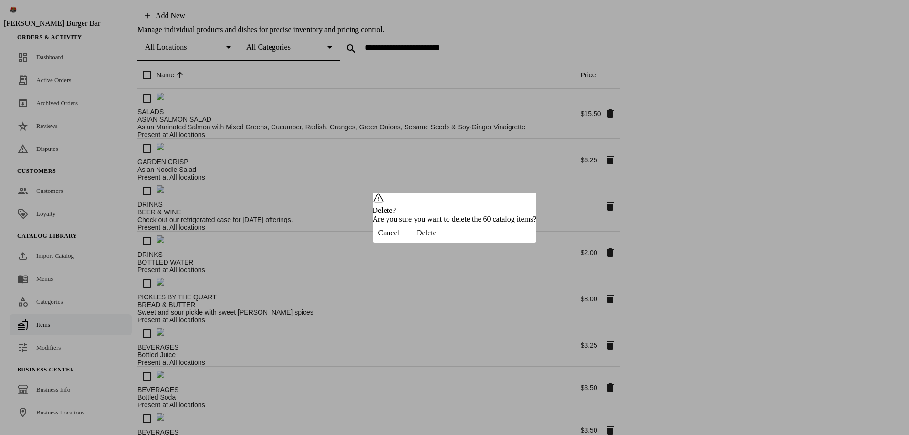
click at [437, 237] on span "Delete" at bounding box center [427, 233] width 20 height 9
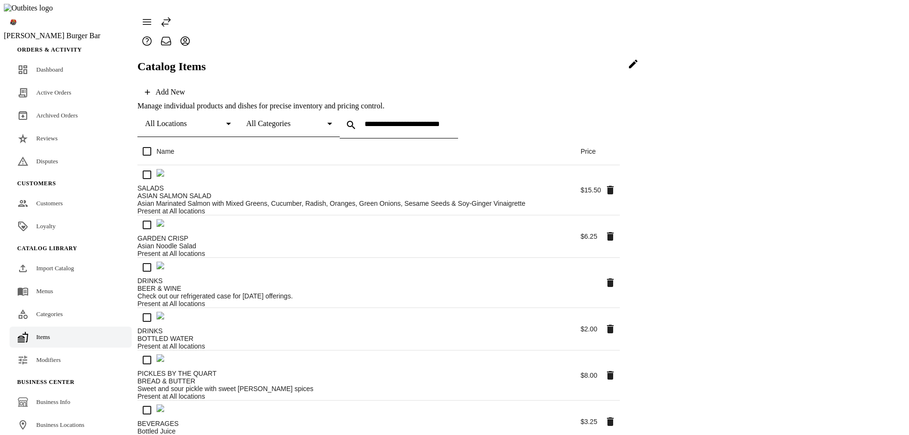
click at [639, 70] on icon at bounding box center [633, 63] width 11 height 11
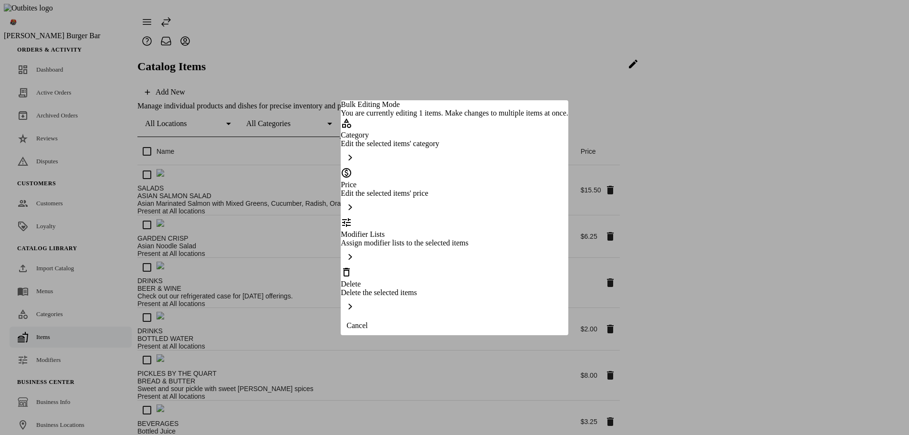
click at [385, 288] on div "Delete the selected items" at bounding box center [454, 292] width 227 height 9
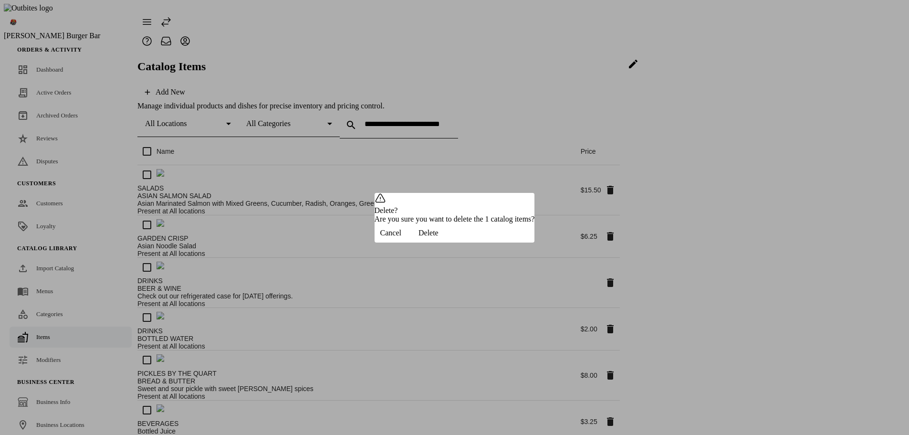
drag, startPoint x: 549, startPoint y: 251, endPoint x: 539, endPoint y: 227, distance: 25.5
click at [450, 244] on span "button" at bounding box center [428, 233] width 43 height 23
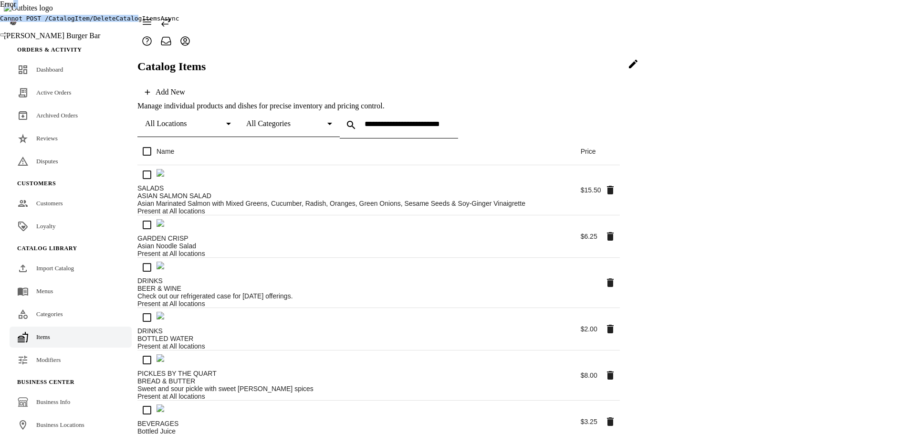
drag, startPoint x: 391, startPoint y: 17, endPoint x: 538, endPoint y: 26, distance: 146.9
click at [538, 22] on div "Error Cannot POST /CatalogItem/DeleteCatalogItemsAsync" at bounding box center [454, 11] width 909 height 22
click at [501, 22] on pre "Cannot POST /CatalogItem/DeleteCatalogItemsAsync" at bounding box center [454, 18] width 909 height 7
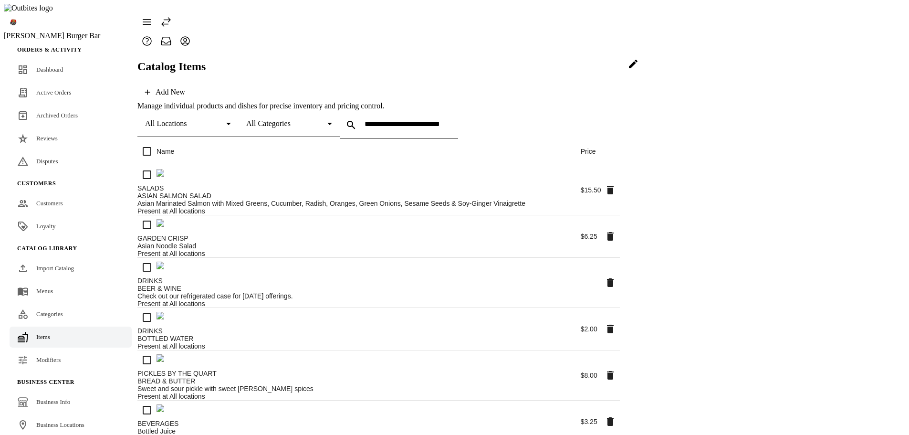
click at [620, 60] on div "Catalog Items Add New" at bounding box center [378, 81] width 483 height 42
click at [645, 75] on span at bounding box center [633, 64] width 23 height 23
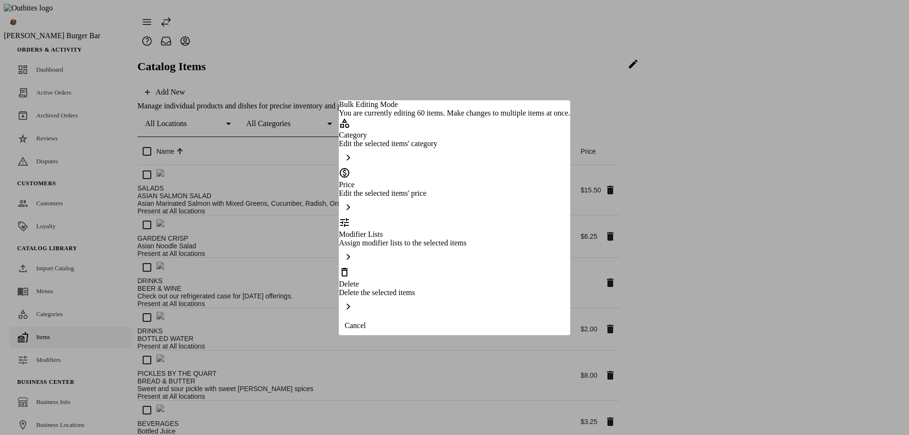
click at [413, 274] on div "Delete" at bounding box center [454, 277] width 231 height 22
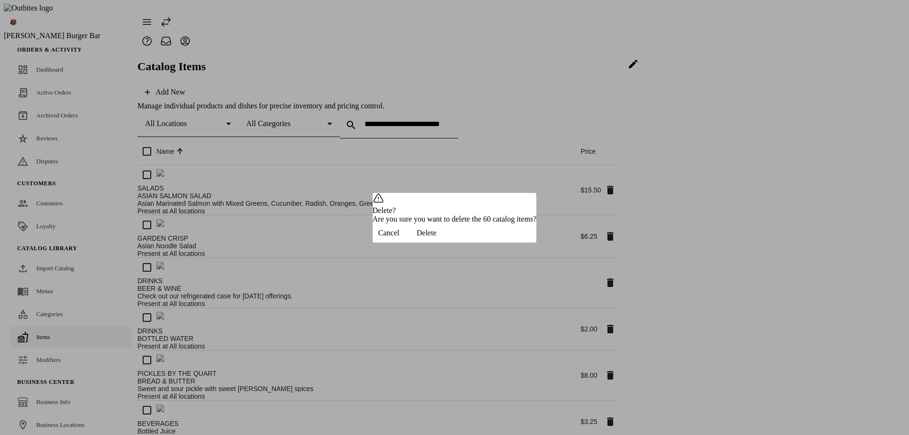
click at [448, 244] on span "button" at bounding box center [426, 233] width 43 height 23
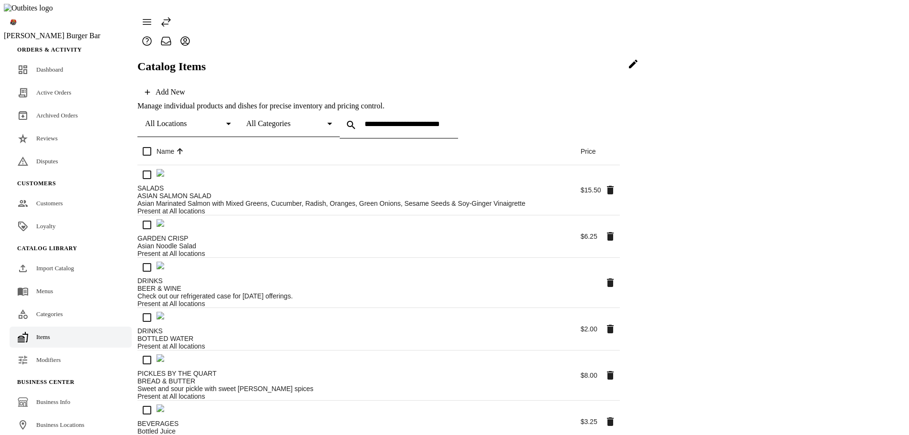
click at [645, 75] on span at bounding box center [633, 64] width 23 height 23
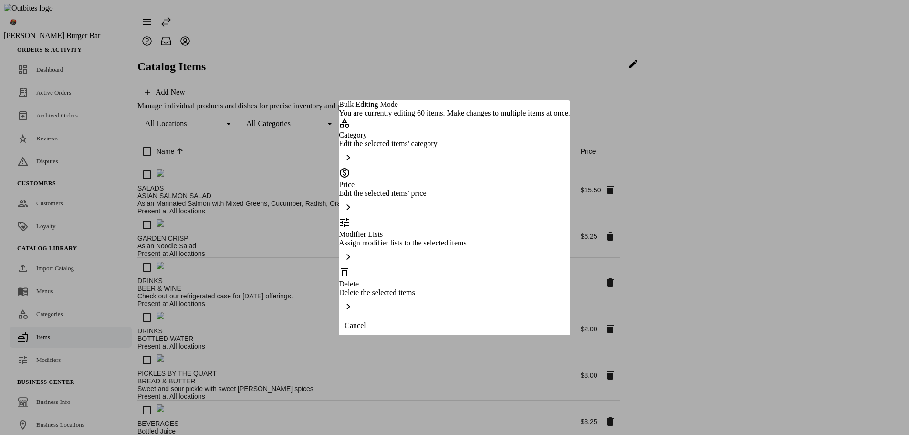
click at [444, 283] on div "Delete Delete the selected items" at bounding box center [454, 291] width 231 height 50
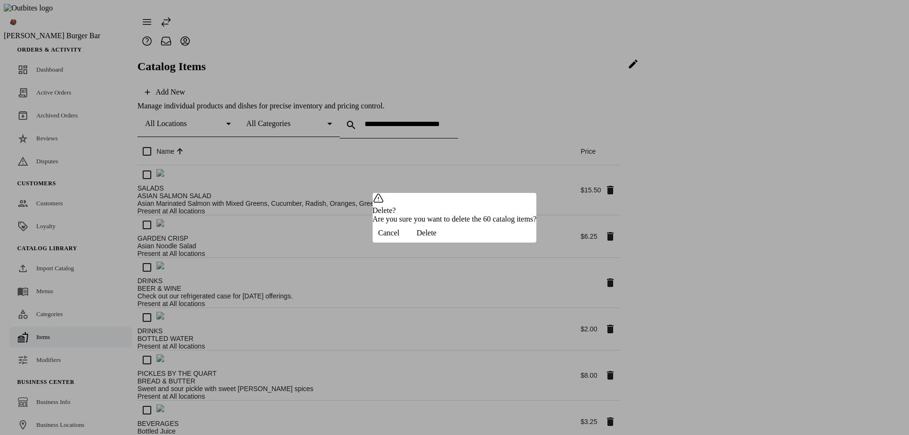
click at [437, 237] on span "Delete" at bounding box center [427, 233] width 20 height 9
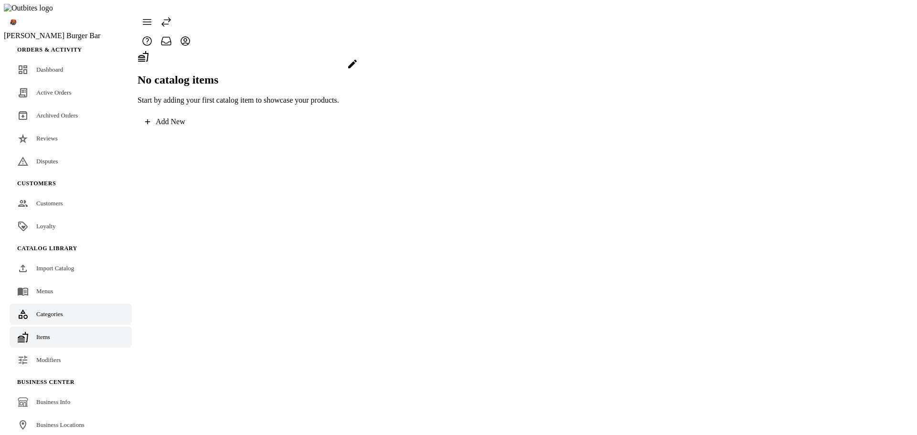
click at [63, 310] on span "Categories" at bounding box center [49, 313] width 27 height 7
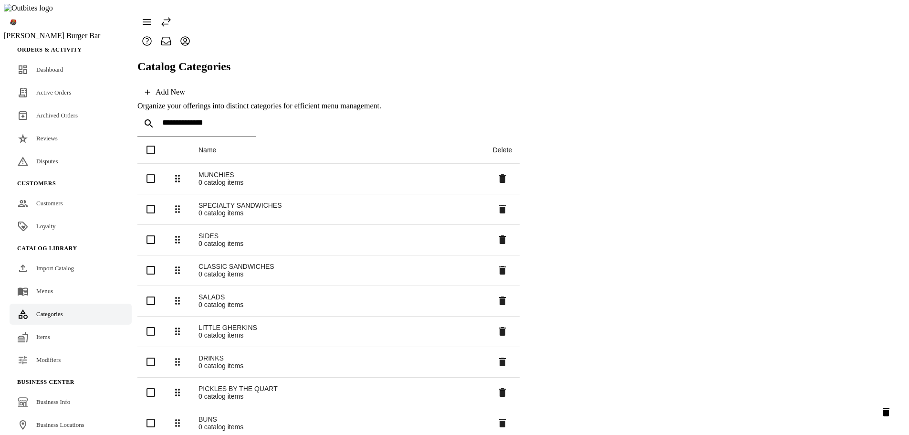
click at [883, 409] on icon "Delete selected categories" at bounding box center [886, 411] width 11 height 11
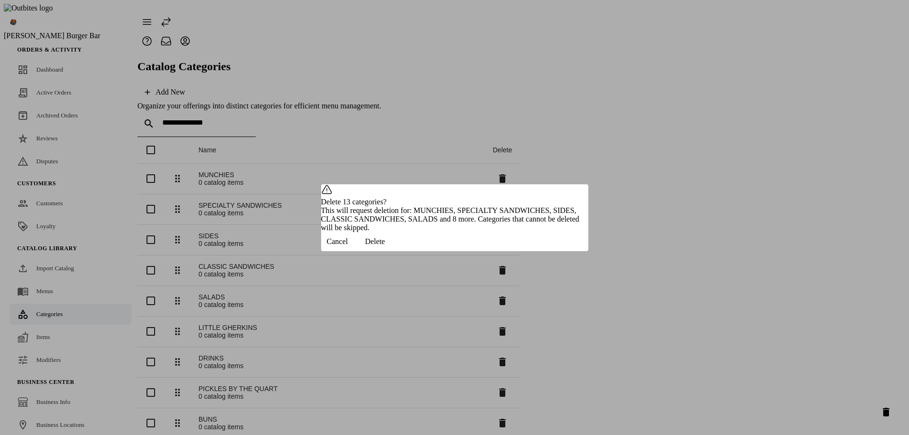
click at [385, 246] on span "Delete" at bounding box center [375, 241] width 20 height 9
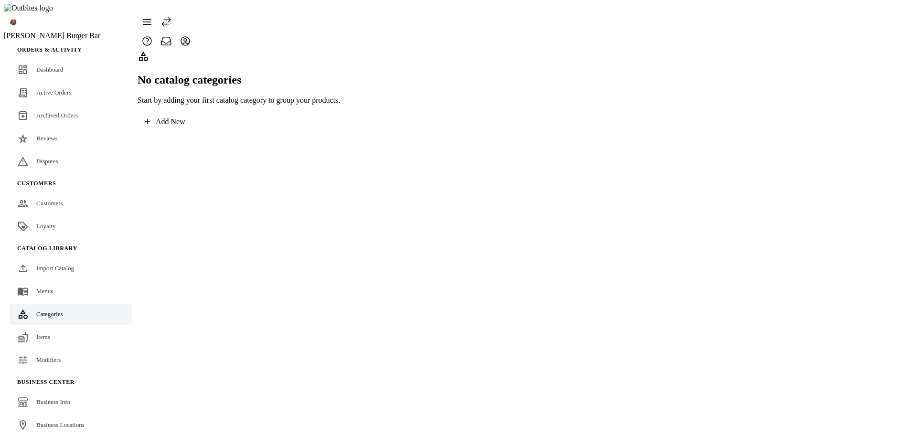
click at [340, 105] on div "No catalog categories Start by adding your first catalog category to group your…" at bounding box center [238, 78] width 202 height 54
click at [46, 258] on link "Import Catalog" at bounding box center [71, 268] width 122 height 21
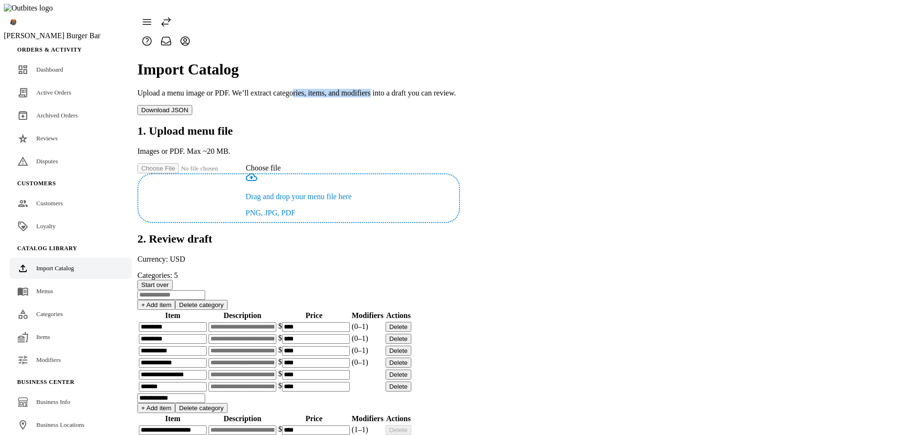
drag, startPoint x: 395, startPoint y: 63, endPoint x: 465, endPoint y: 62, distance: 70.2
click at [460, 89] on p "Upload a menu image or PDF. We’ll extract categories, items, and modifiers into…" at bounding box center [298, 93] width 323 height 9
drag, startPoint x: 554, startPoint y: 59, endPoint x: 468, endPoint y: 60, distance: 85.5
click at [460, 61] on div "Import Catalog Upload a menu image or PDF. We’ll extract categories, items, and…" at bounding box center [298, 88] width 323 height 54
copy p "into a draft you can review."
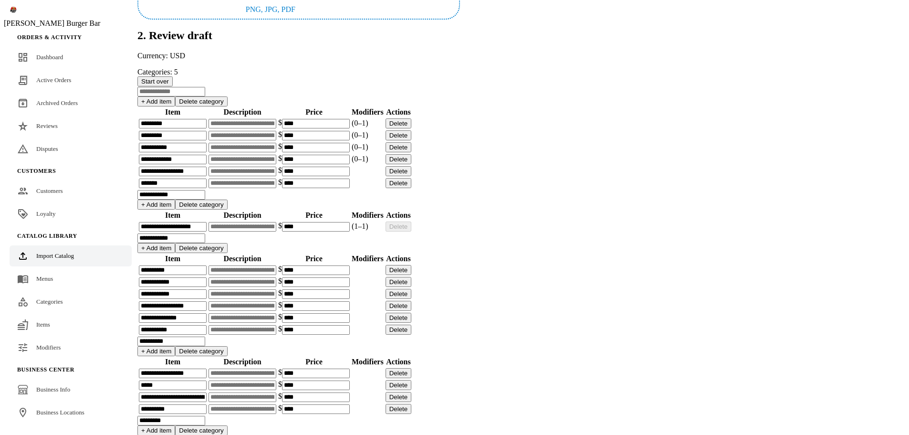
scroll to position [143, 0]
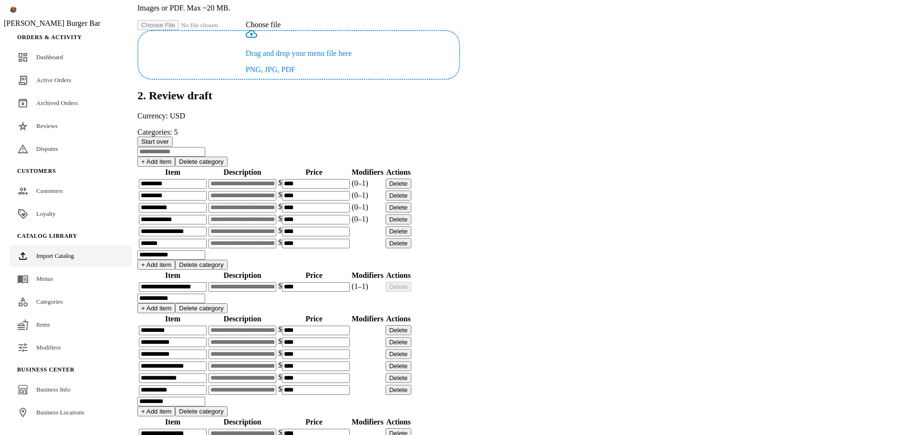
drag, startPoint x: 754, startPoint y: 87, endPoint x: 774, endPoint y: 128, distance: 45.7
click at [169, 138] on span "Start over" at bounding box center [155, 141] width 28 height 7
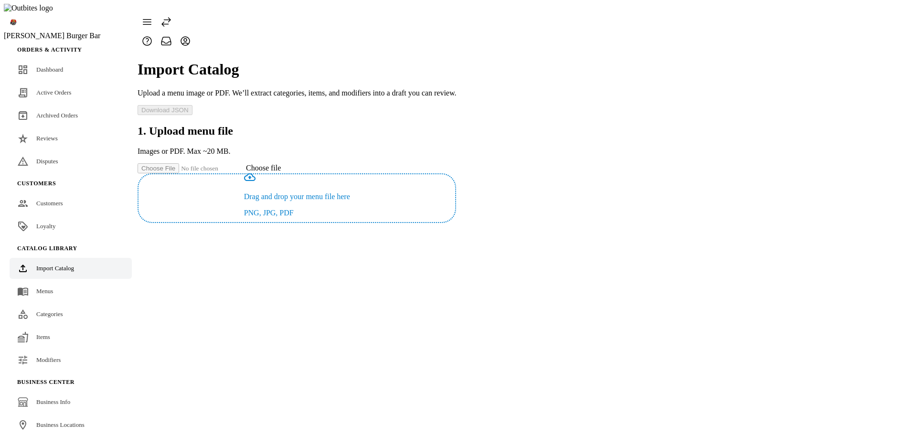
click at [456, 122] on app-catalog-import "Import Catalog Upload a menu image or PDF. We’ll extract categories, items, and…" at bounding box center [296, 137] width 318 height 172
drag, startPoint x: 57, startPoint y: 411, endPoint x: 371, endPoint y: 218, distance: 368.4
click at [57, 421] on span "Business Locations" at bounding box center [60, 424] width 48 height 7
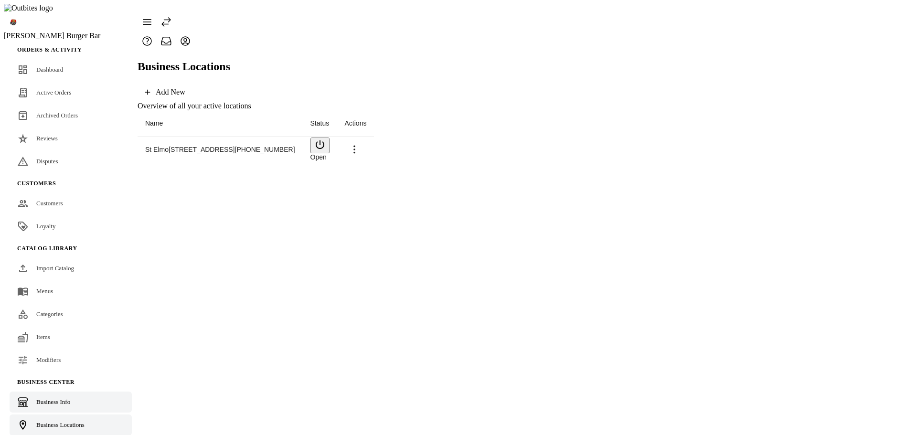
click at [76, 391] on link "Business Info" at bounding box center [71, 401] width 122 height 21
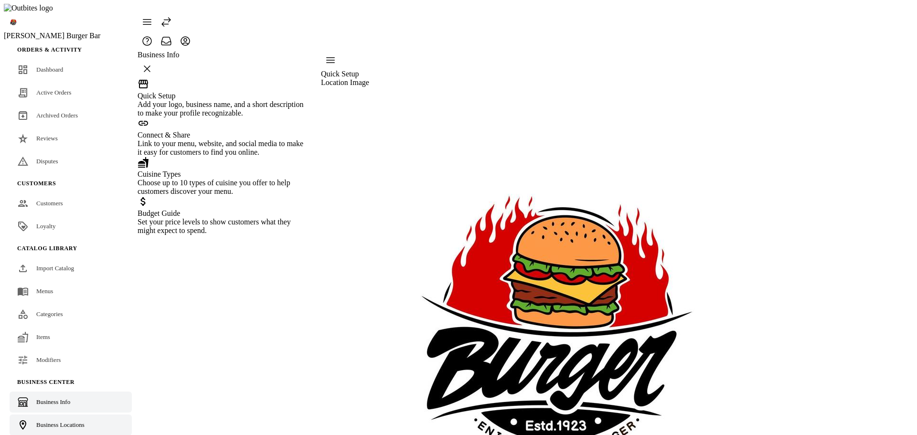
click at [58, 421] on span "Business Locations" at bounding box center [60, 424] width 48 height 7
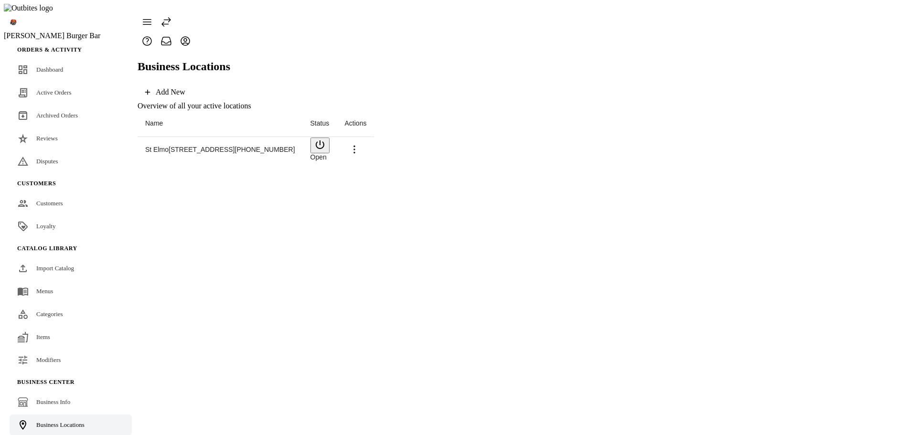
click at [156, 146] on span "St Elmo" at bounding box center [156, 150] width 23 height 8
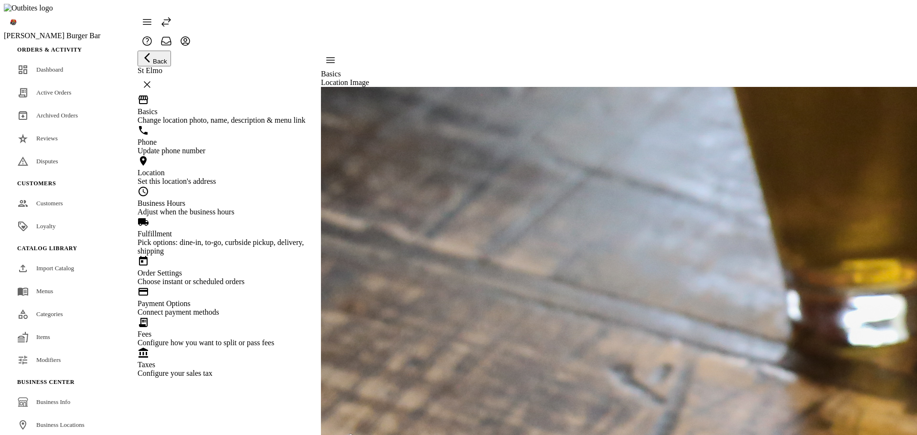
click at [42, 264] on span "Import Catalog" at bounding box center [55, 267] width 38 height 7
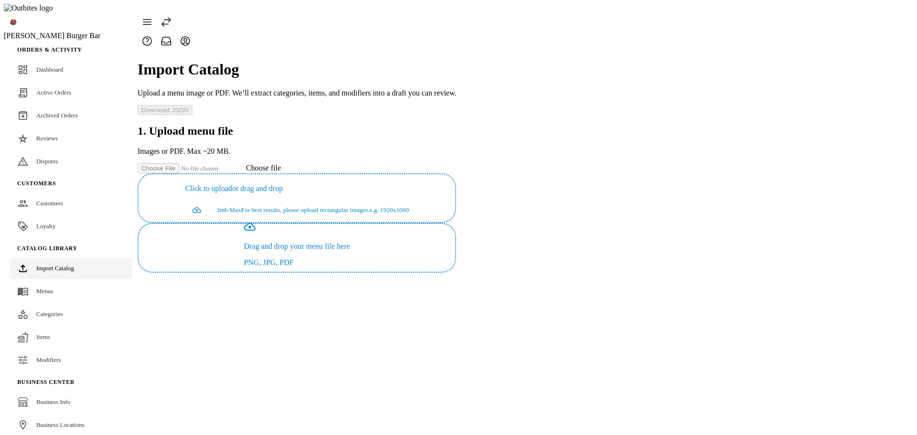
click at [216, 199] on span "continue" at bounding box center [201, 210] width 32 height 23
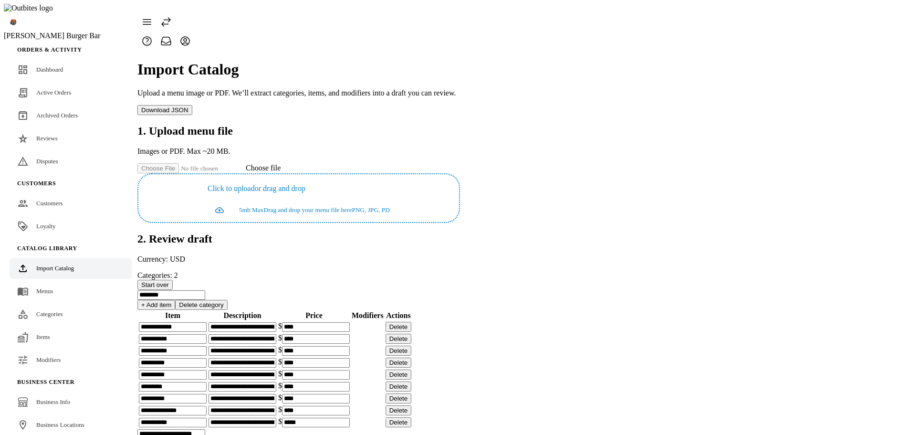
click at [169, 281] on span "Start over" at bounding box center [155, 284] width 28 height 7
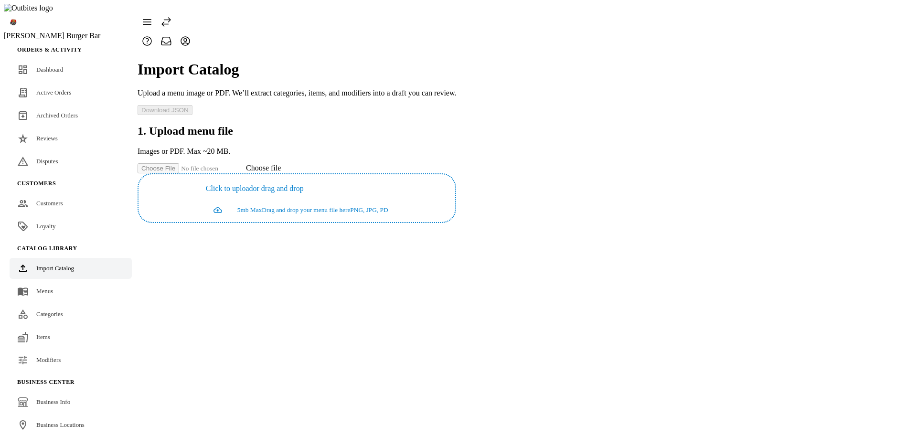
drag, startPoint x: 576, startPoint y: 296, endPoint x: 896, endPoint y: 244, distance: 323.7
click at [456, 223] on div "Import Catalog Upload a menu image or PDF. We’ll extract categories, items, and…" at bounding box center [296, 137] width 318 height 172
click at [69, 216] on link "Loyalty" at bounding box center [71, 226] width 122 height 21
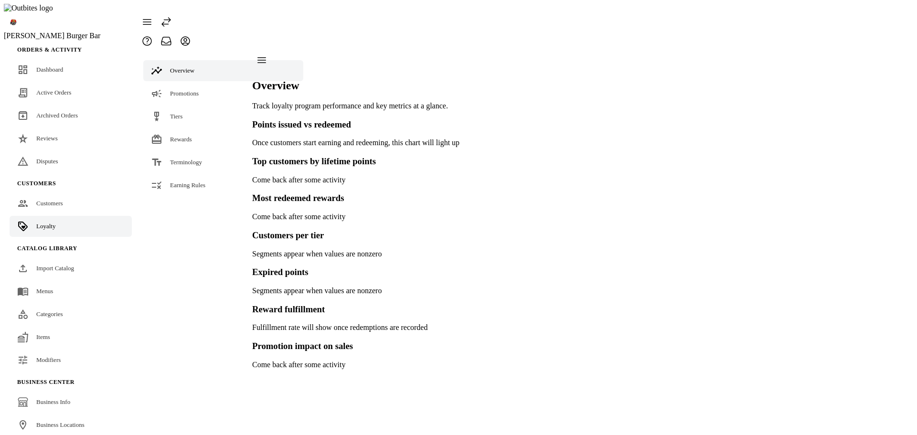
click at [49, 264] on span "Import Catalog" at bounding box center [55, 267] width 38 height 7
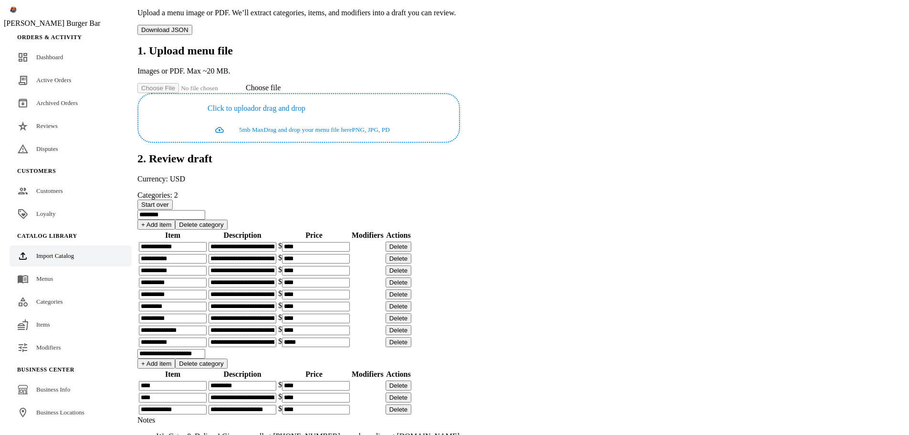
scroll to position [78, 0]
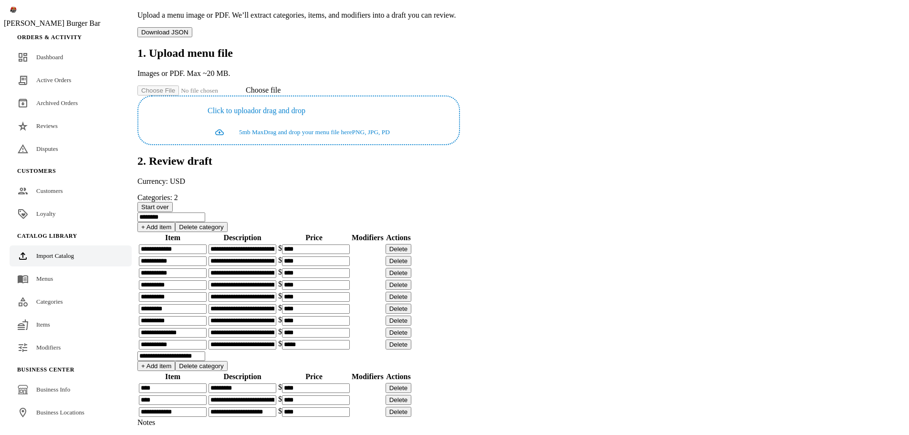
drag, startPoint x: 761, startPoint y: 130, endPoint x: 679, endPoint y: 214, distance: 117.2
click at [169, 203] on span "Start over" at bounding box center [155, 206] width 28 height 7
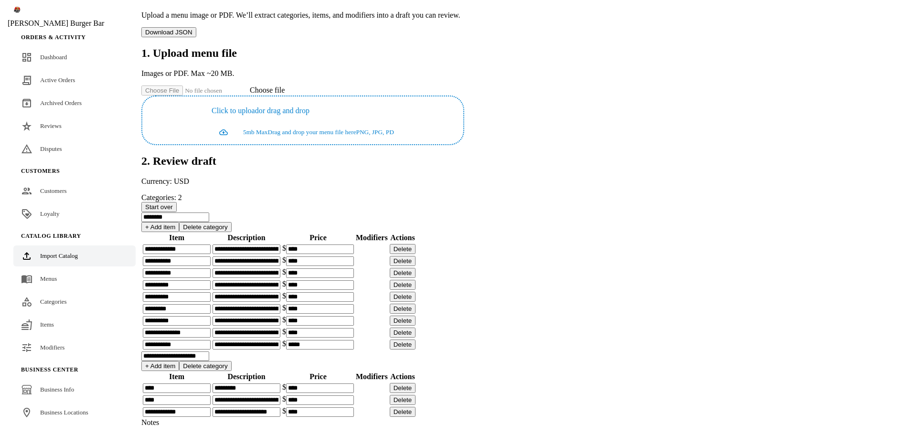
scroll to position [0, 0]
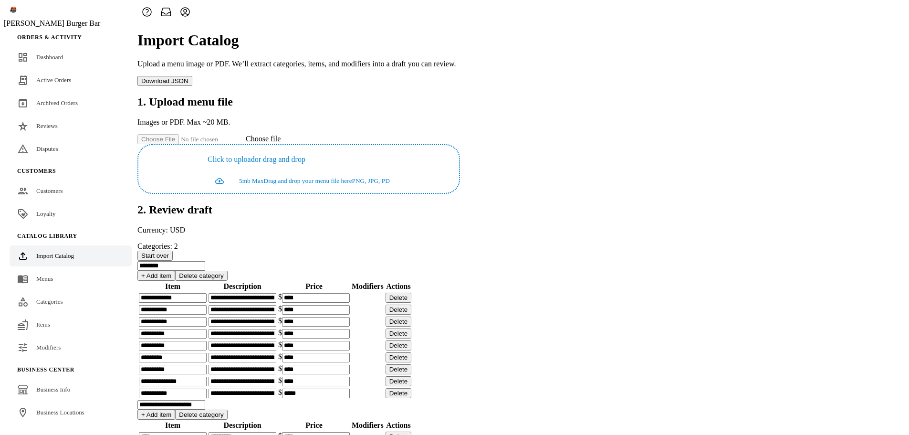
scroll to position [284, 0]
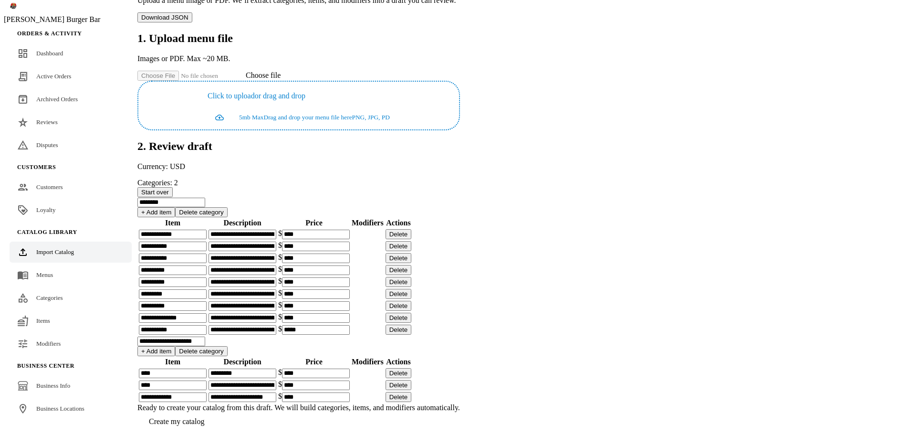
click at [204, 417] on span "Create my catalog" at bounding box center [176, 421] width 55 height 8
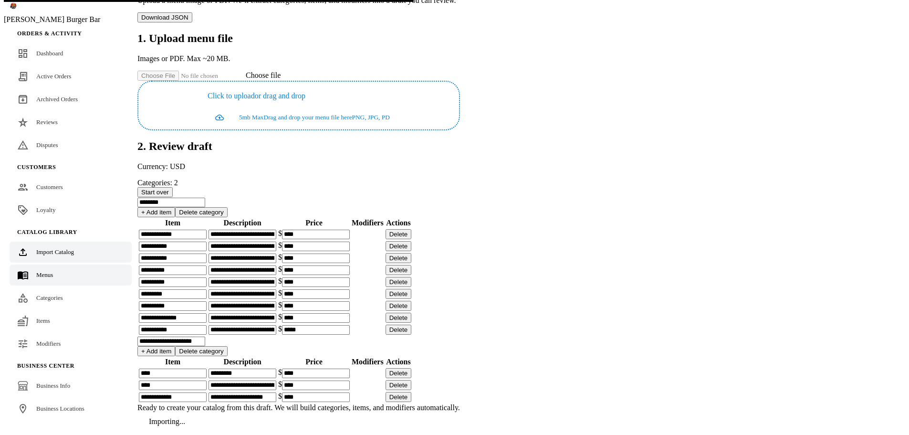
click at [41, 276] on span "Menus" at bounding box center [44, 274] width 17 height 7
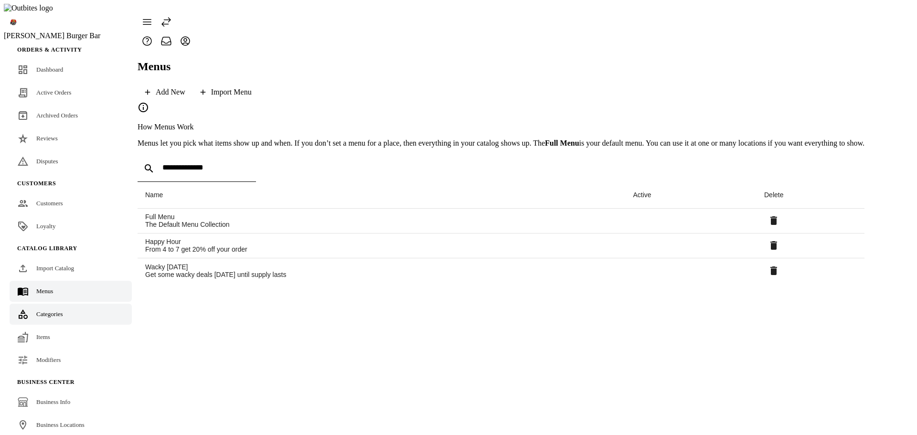
click at [41, 310] on span "Categories" at bounding box center [49, 313] width 27 height 7
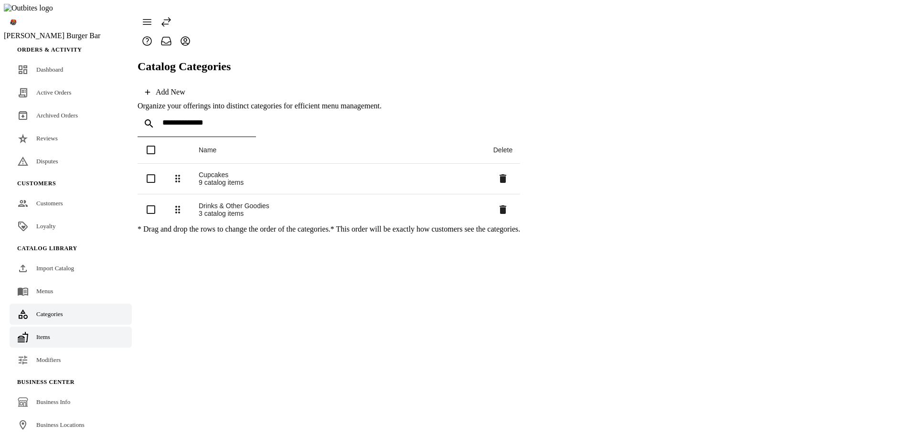
click at [36, 333] on span "Items" at bounding box center [43, 336] width 14 height 7
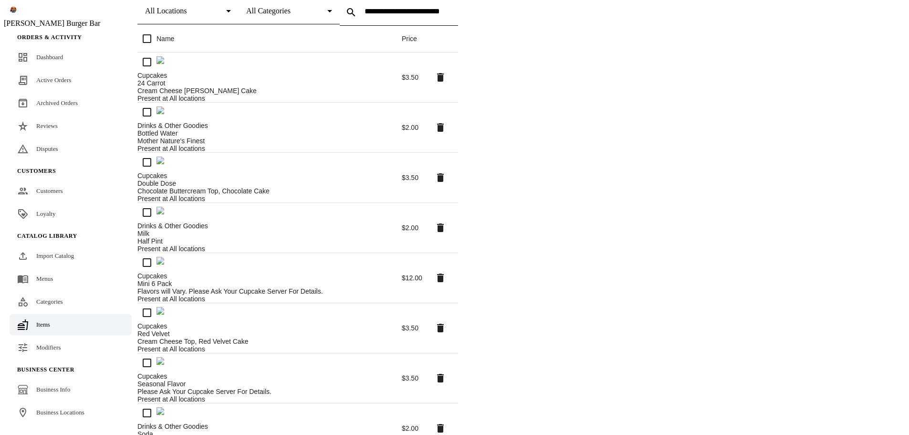
scroll to position [137, 0]
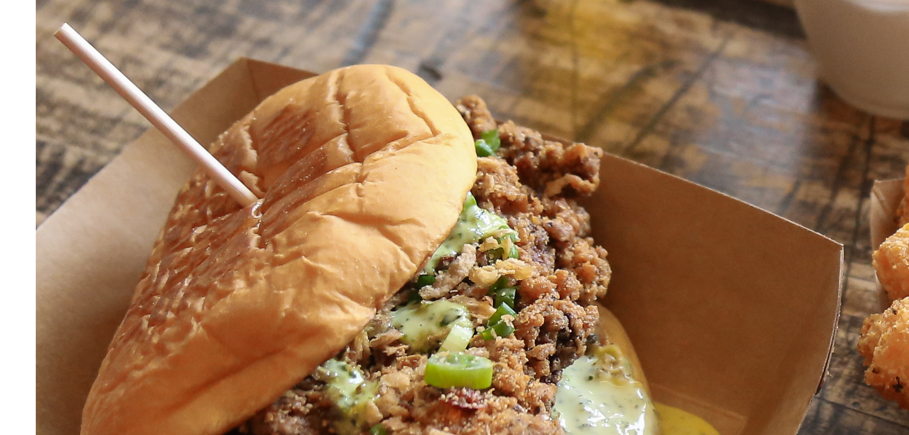
scroll to position [294, 0]
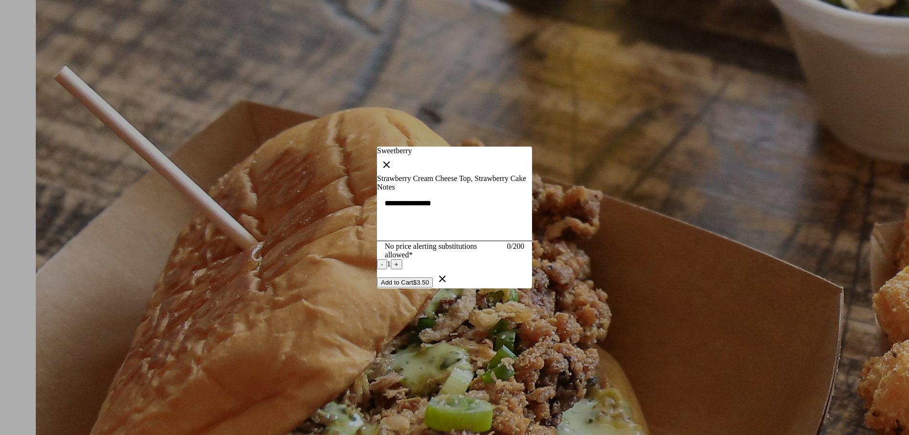
click at [433, 287] on button "Add to Cart $3.50" at bounding box center [405, 282] width 56 height 10
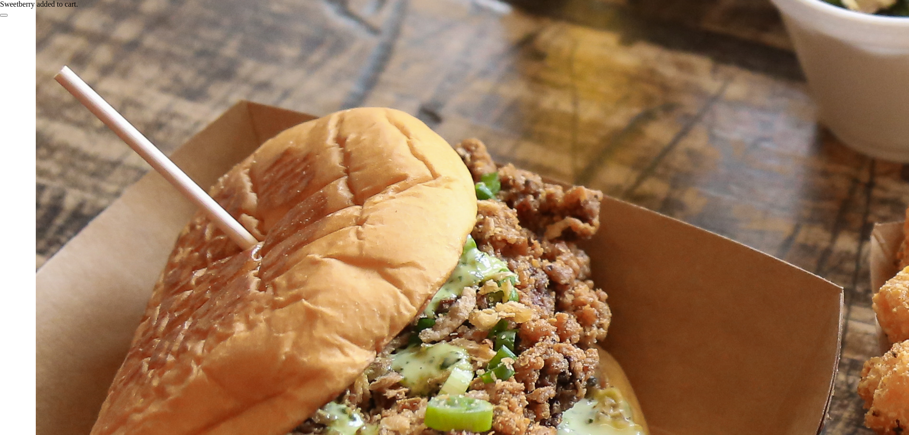
scroll to position [294, 0]
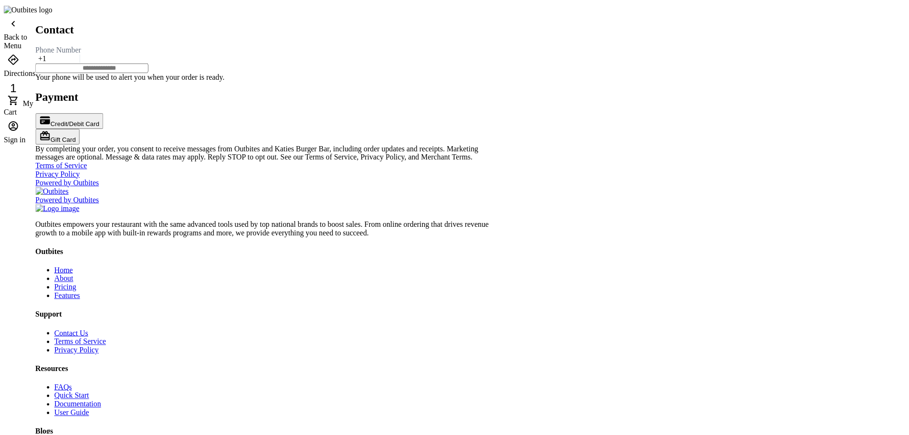
scroll to position [91, 0]
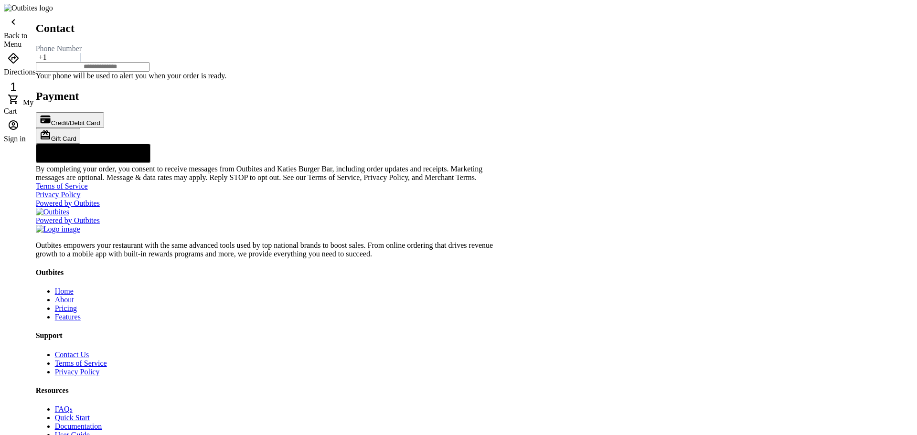
click at [149, 72] on input "tel" at bounding box center [93, 67] width 114 height 10
type input "**********"
click at [150, 163] on div "@import url(//fonts.googleapis.com/css?family=Google+Sans_old:500) ••••••" at bounding box center [93, 153] width 115 height 19
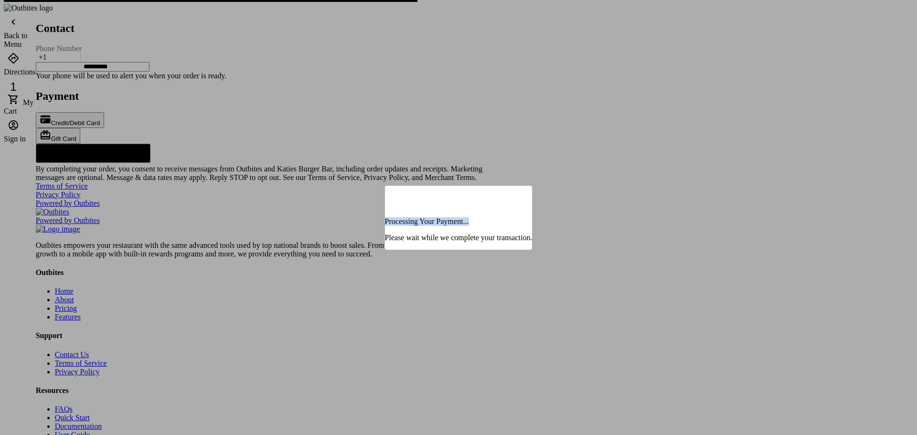
drag, startPoint x: 407, startPoint y: 229, endPoint x: 511, endPoint y: 230, distance: 104.6
click at [511, 230] on div "Processing Your Payment... Please wait while we complete your transaction." at bounding box center [459, 218] width 148 height 64
copy p "Processing Your Payment..."
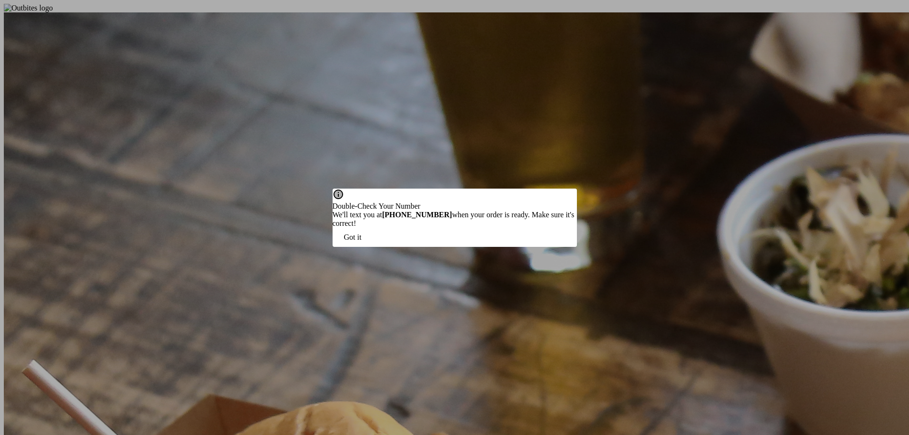
click at [362, 242] on span "Got it" at bounding box center [353, 237] width 18 height 9
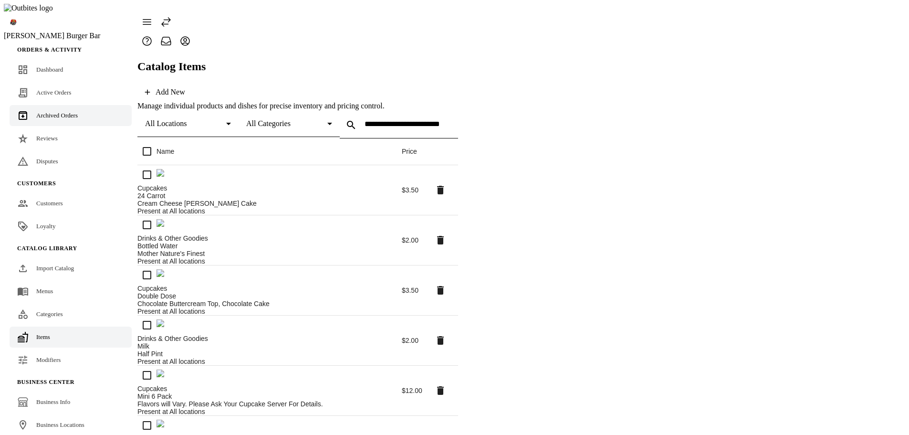
click at [54, 111] on div "Archived Orders" at bounding box center [57, 116] width 42 height 10
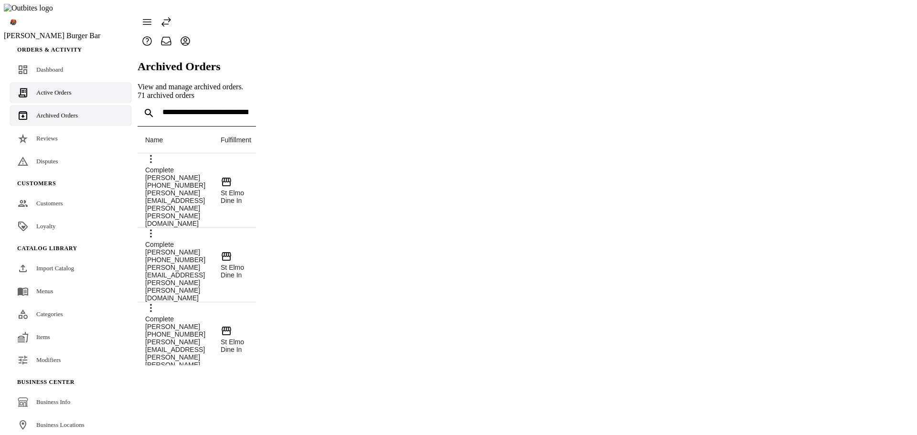
click at [49, 89] on span "Active Orders" at bounding box center [53, 92] width 35 height 7
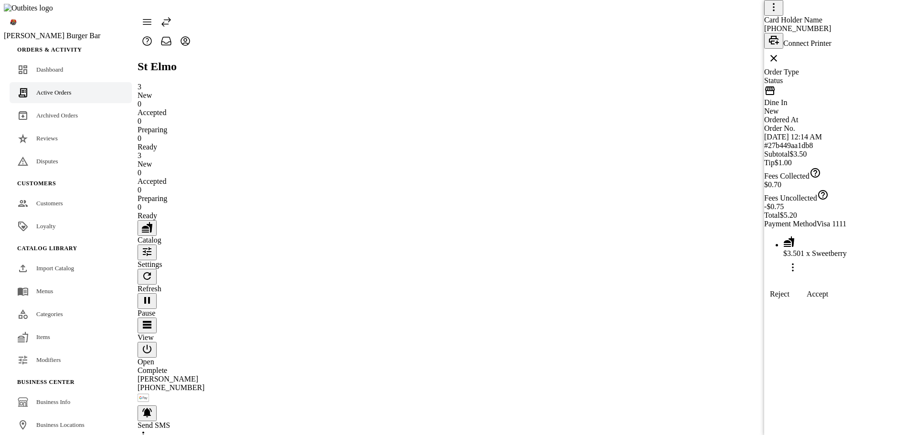
click at [839, 306] on span at bounding box center [817, 294] width 44 height 23
